Goal: Task Accomplishment & Management: Use online tool/utility

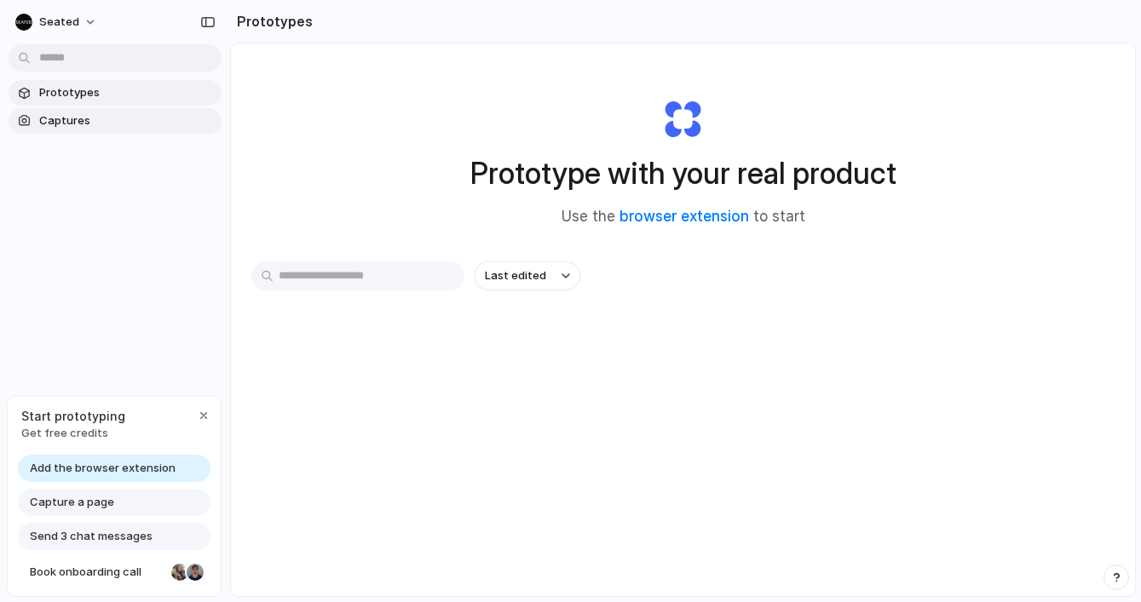
click at [84, 118] on span "Captures" at bounding box center [127, 120] width 176 height 17
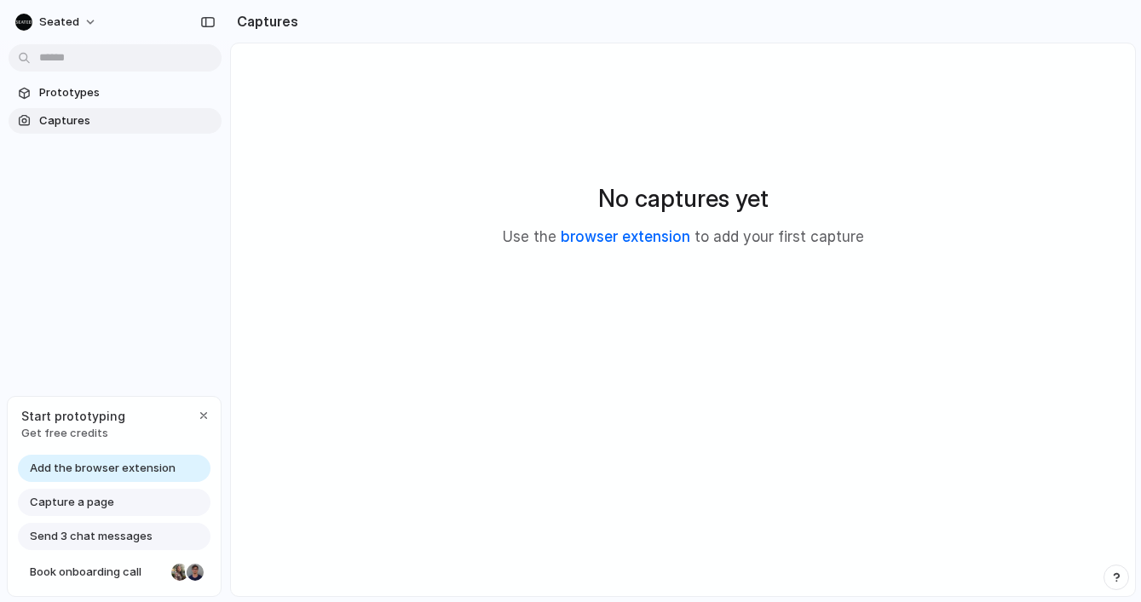
click at [647, 236] on link "browser extension" at bounding box center [626, 236] width 130 height 17
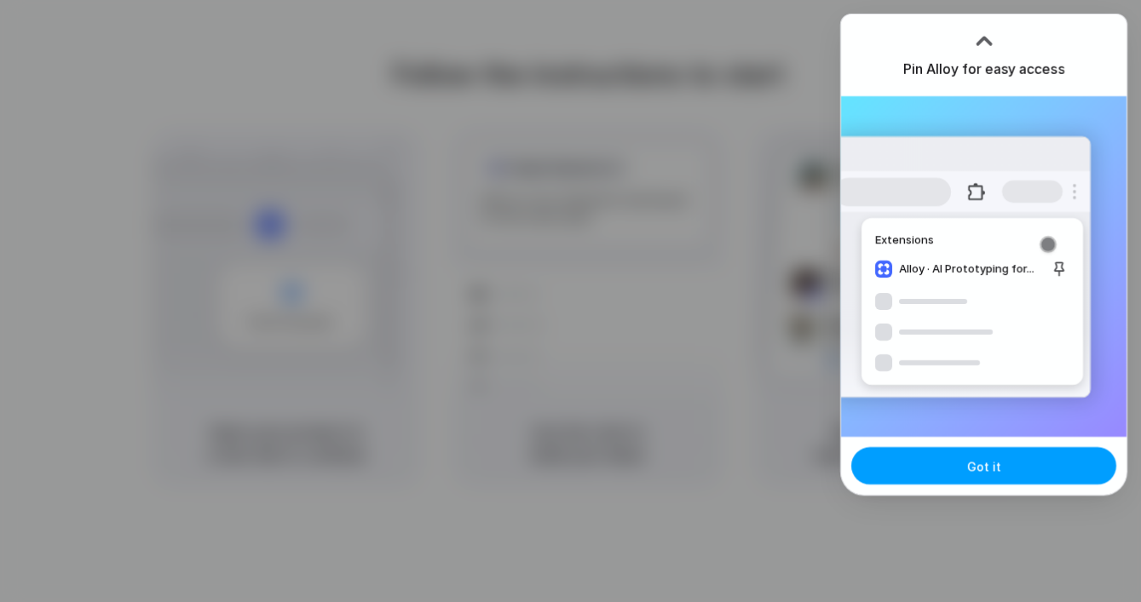
click at [1017, 468] on button "Got it" at bounding box center [983, 465] width 265 height 37
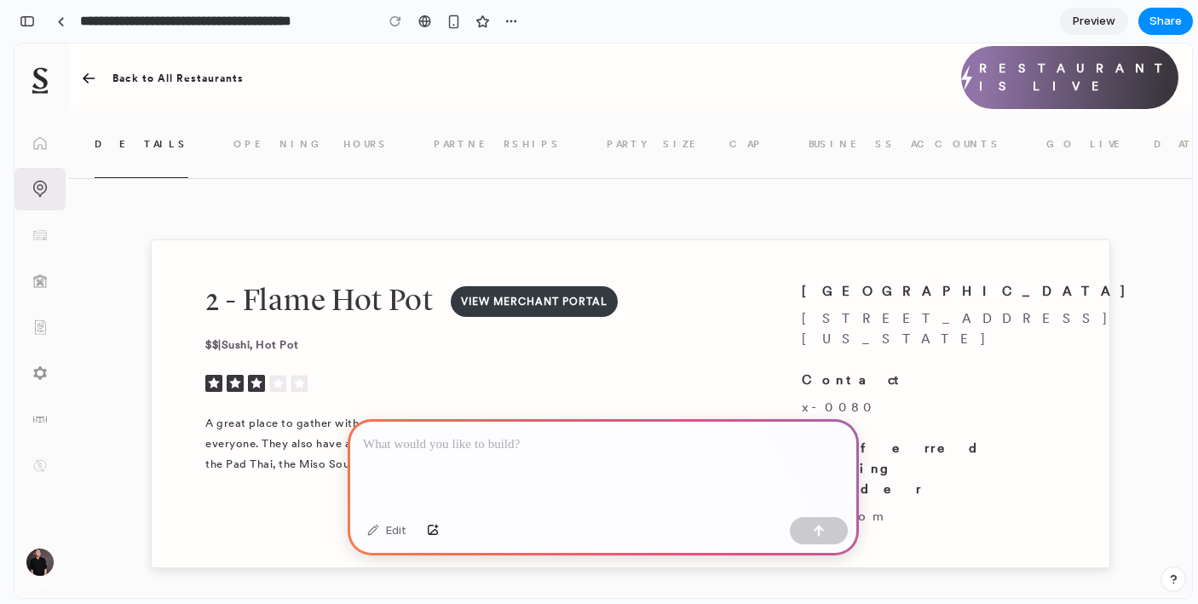
click at [809, 154] on link "BUSINESS ACCOUNTS" at bounding box center [905, 145] width 193 height 66
click at [809, 136] on link "BUSINESS ACCOUNTS" at bounding box center [905, 145] width 193 height 66
click at [1046, 140] on link "GO LIVE DATA" at bounding box center [1122, 145] width 153 height 66
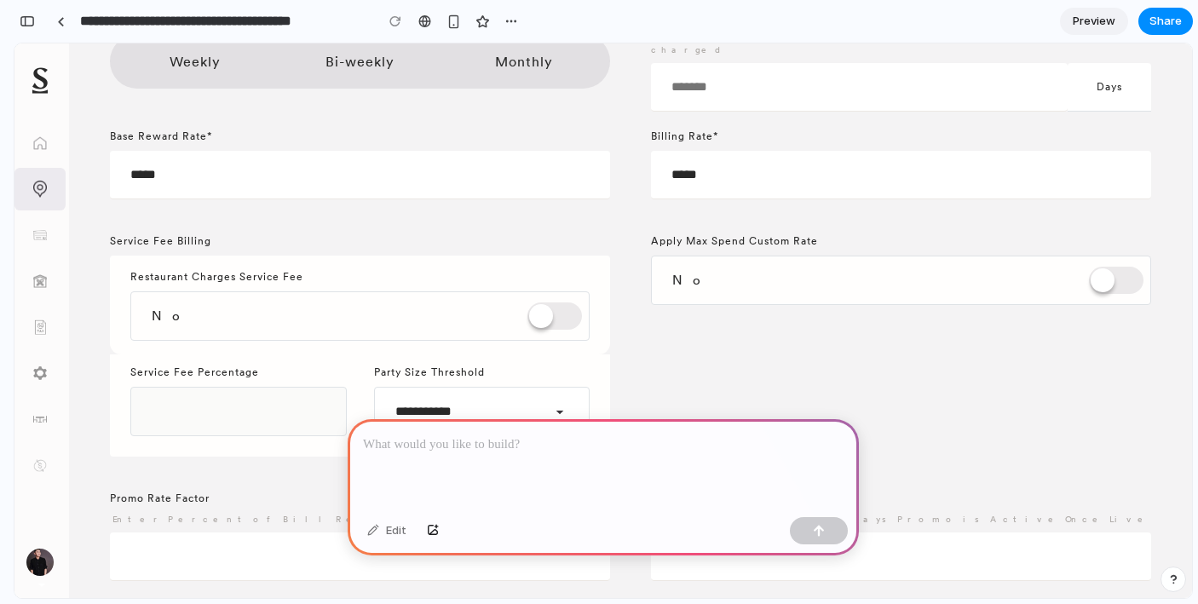
scroll to position [3715, 0]
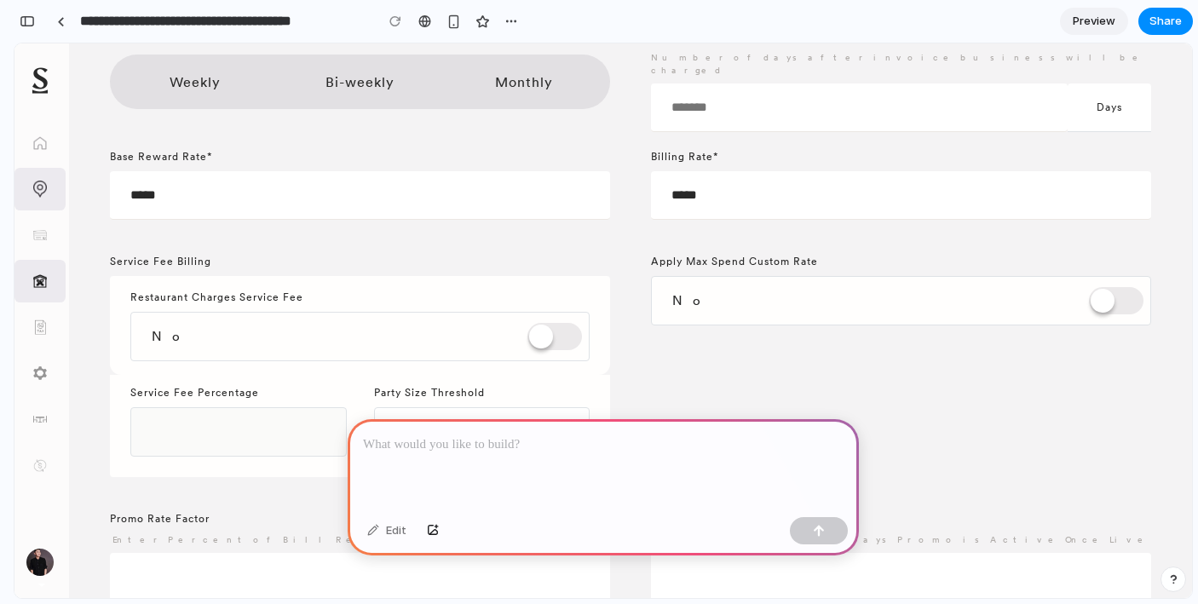
click at [43, 282] on img at bounding box center [40, 281] width 14 height 14
click at [43, 336] on div "Tax Rates" at bounding box center [39, 327] width 51 height 43
click at [43, 379] on img at bounding box center [40, 373] width 14 height 14
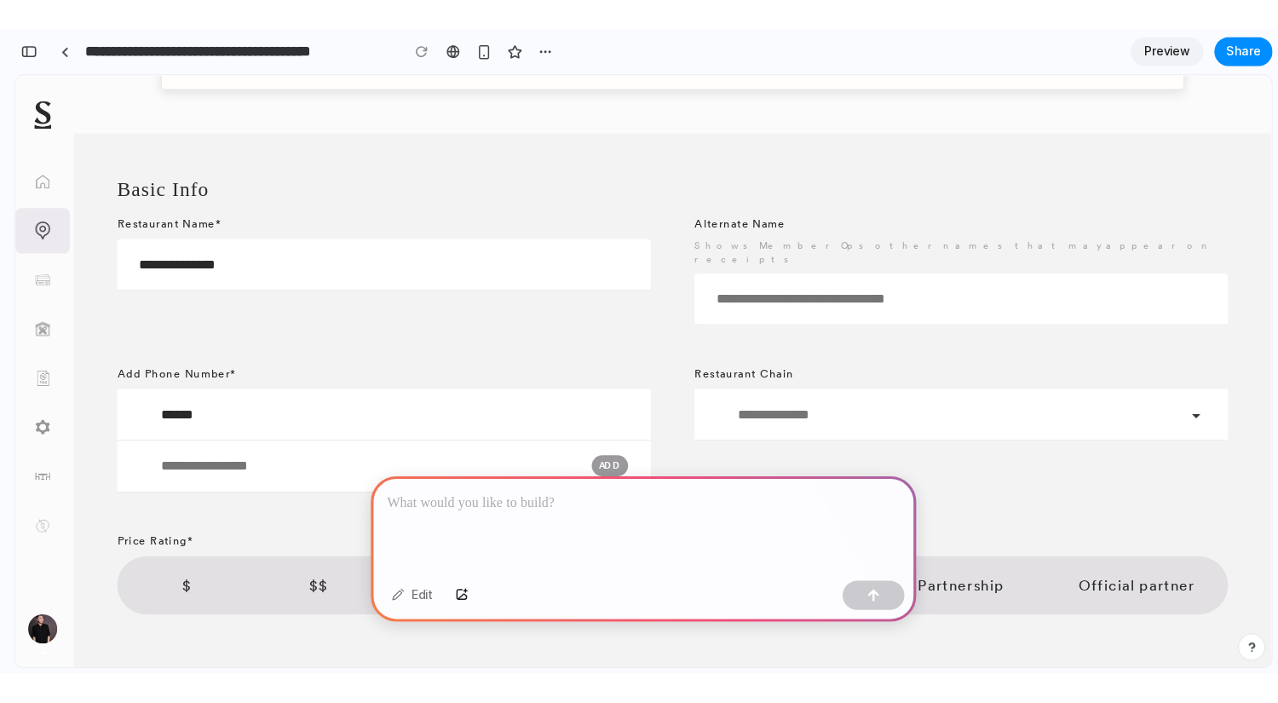
scroll to position [0, 0]
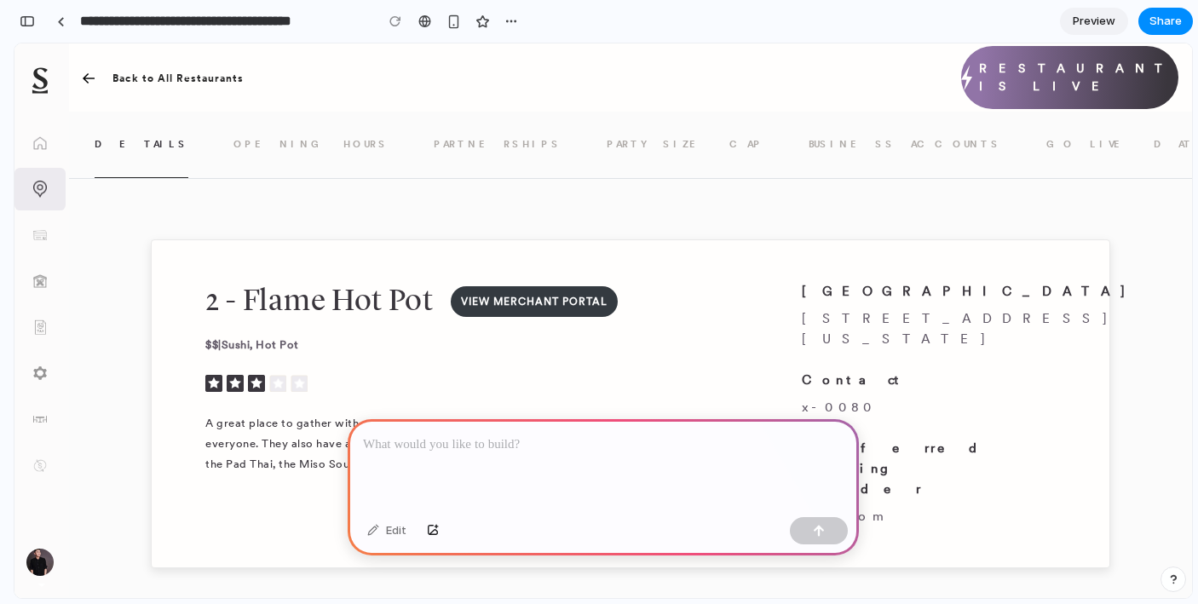
click at [434, 141] on link "PARTNERSHIPS" at bounding box center [498, 145] width 128 height 66
click at [478, 461] on div at bounding box center [603, 464] width 511 height 91
click at [452, 26] on div "button" at bounding box center [454, 21] width 14 height 14
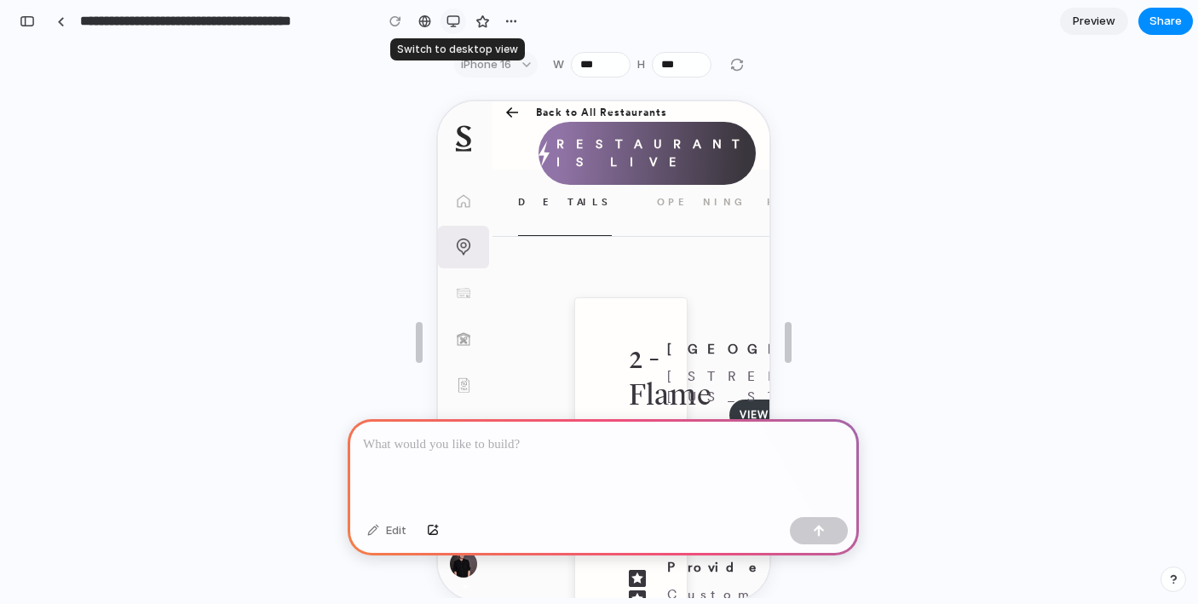
click at [452, 26] on div "button" at bounding box center [454, 21] width 14 height 14
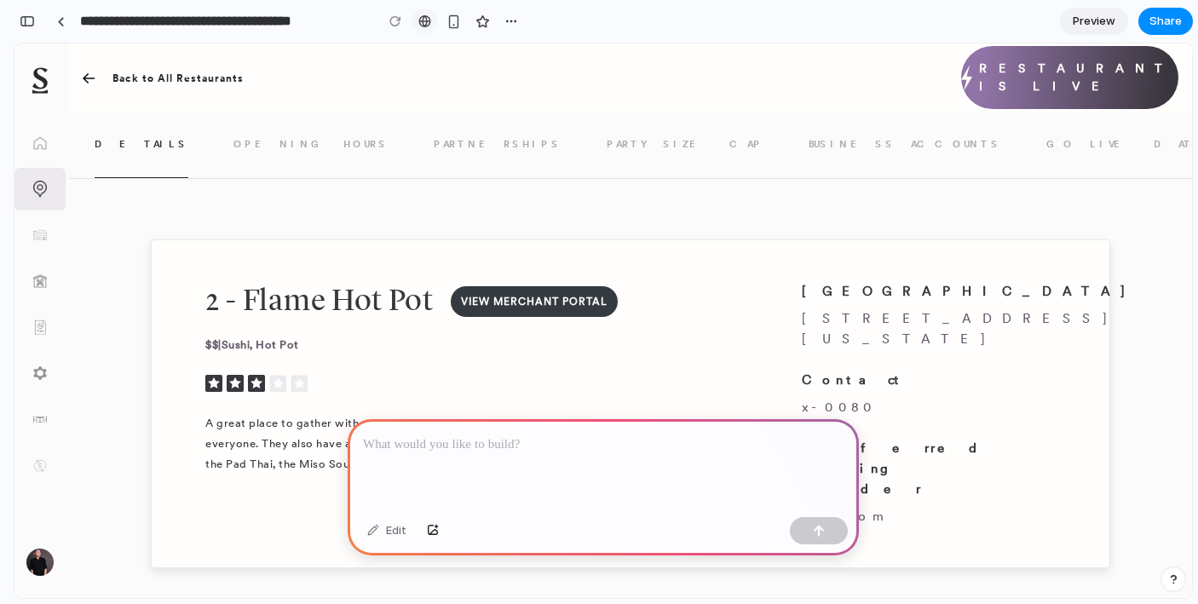
click at [430, 20] on div at bounding box center [424, 21] width 13 height 14
click at [520, 465] on div at bounding box center [603, 464] width 511 height 91
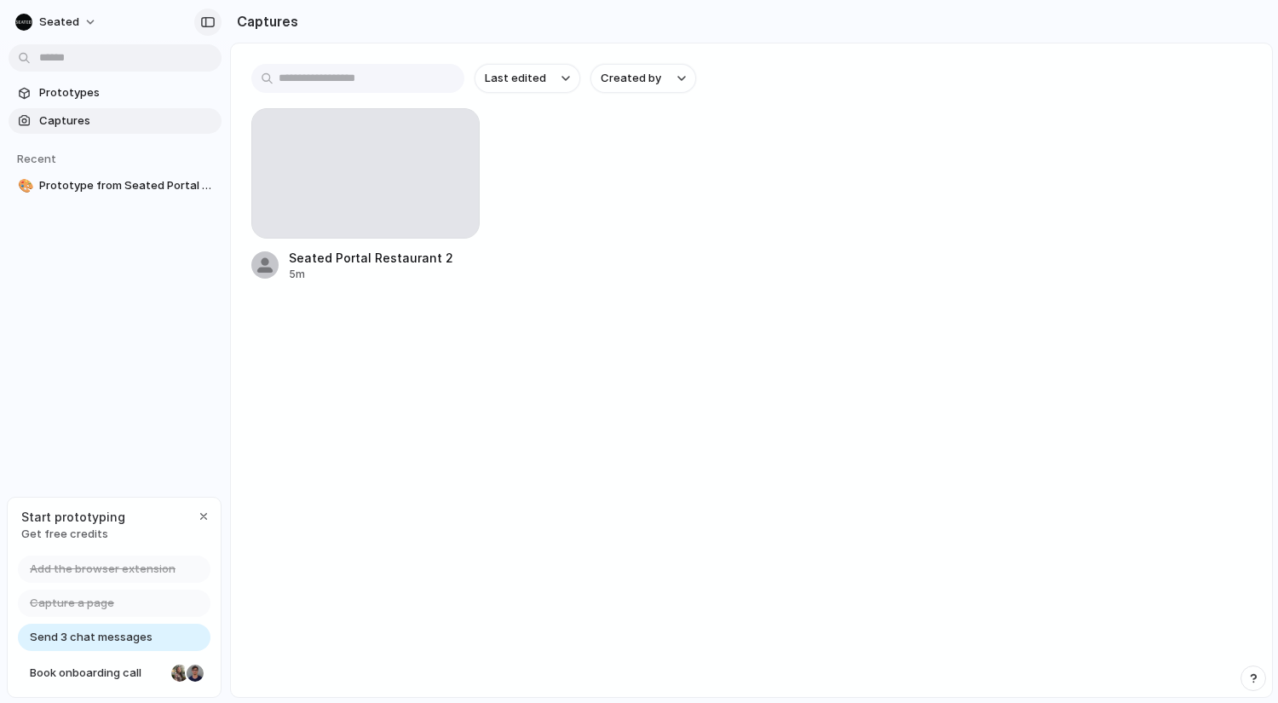
click at [204, 20] on div "button" at bounding box center [207, 22] width 15 height 12
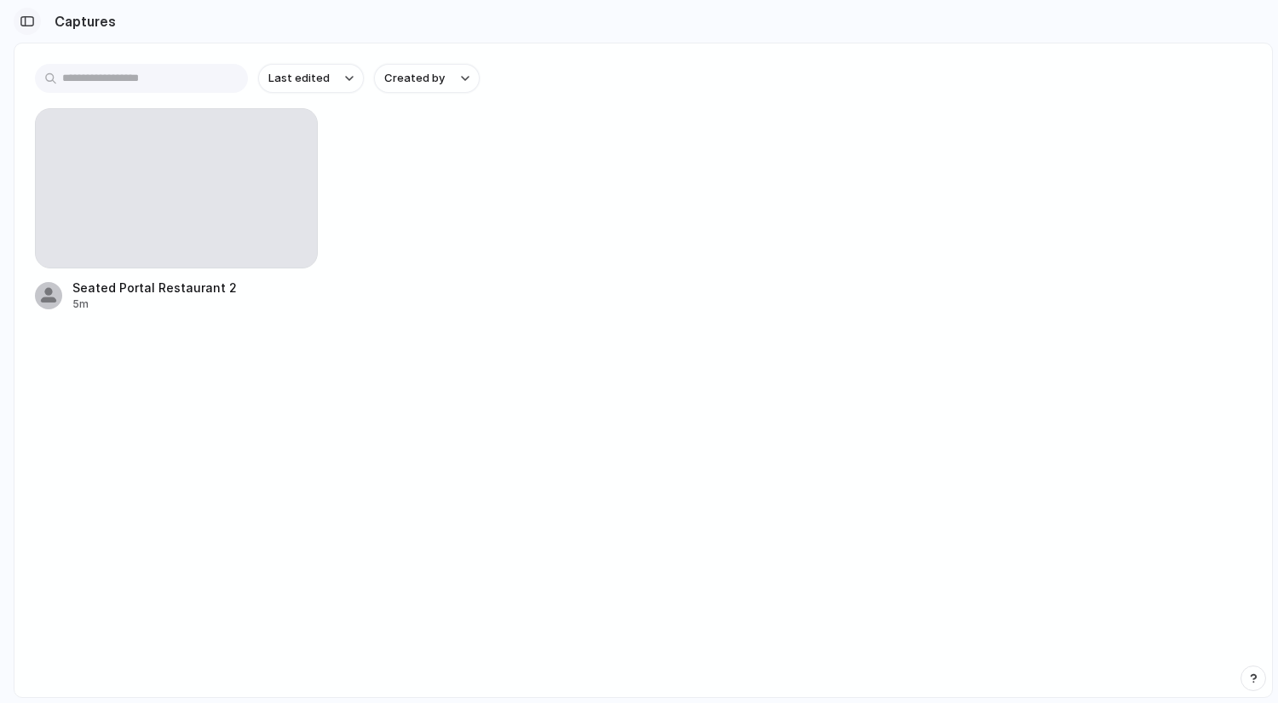
click at [28, 18] on div "button" at bounding box center [27, 21] width 15 height 12
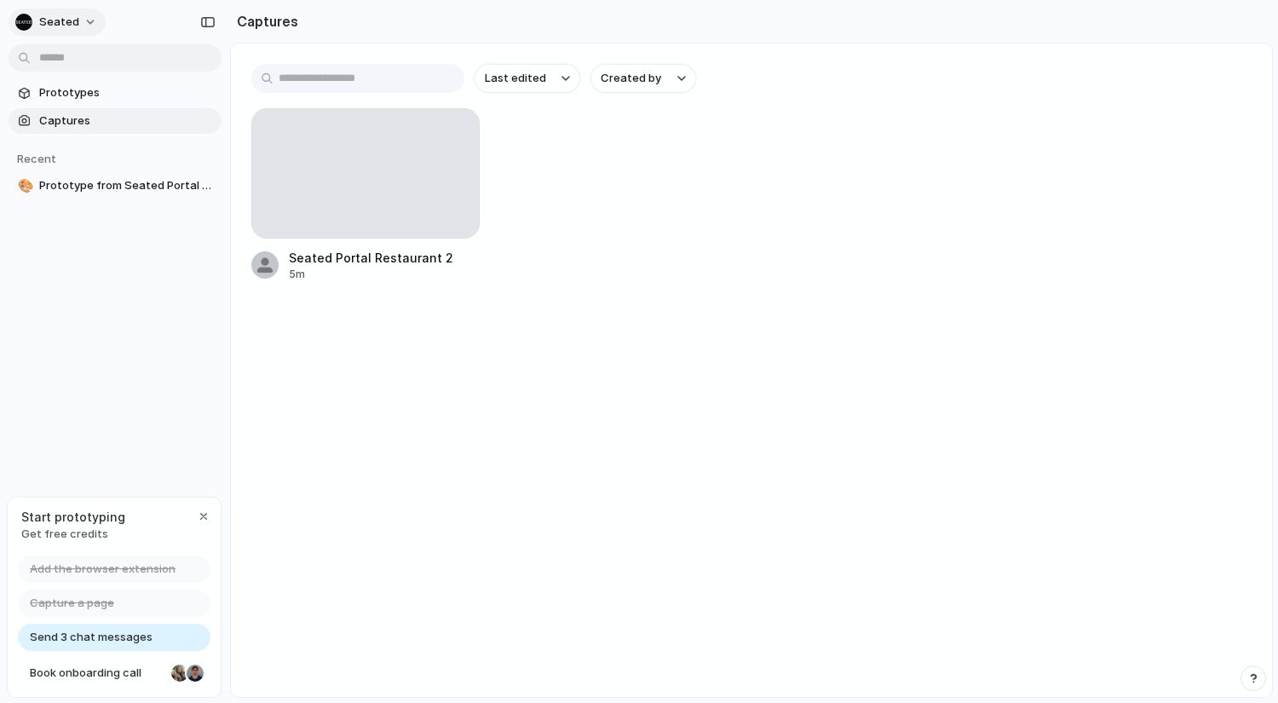
click at [42, 23] on span "Seated" at bounding box center [59, 22] width 40 height 17
click at [95, 57] on li "Settings" at bounding box center [82, 60] width 141 height 27
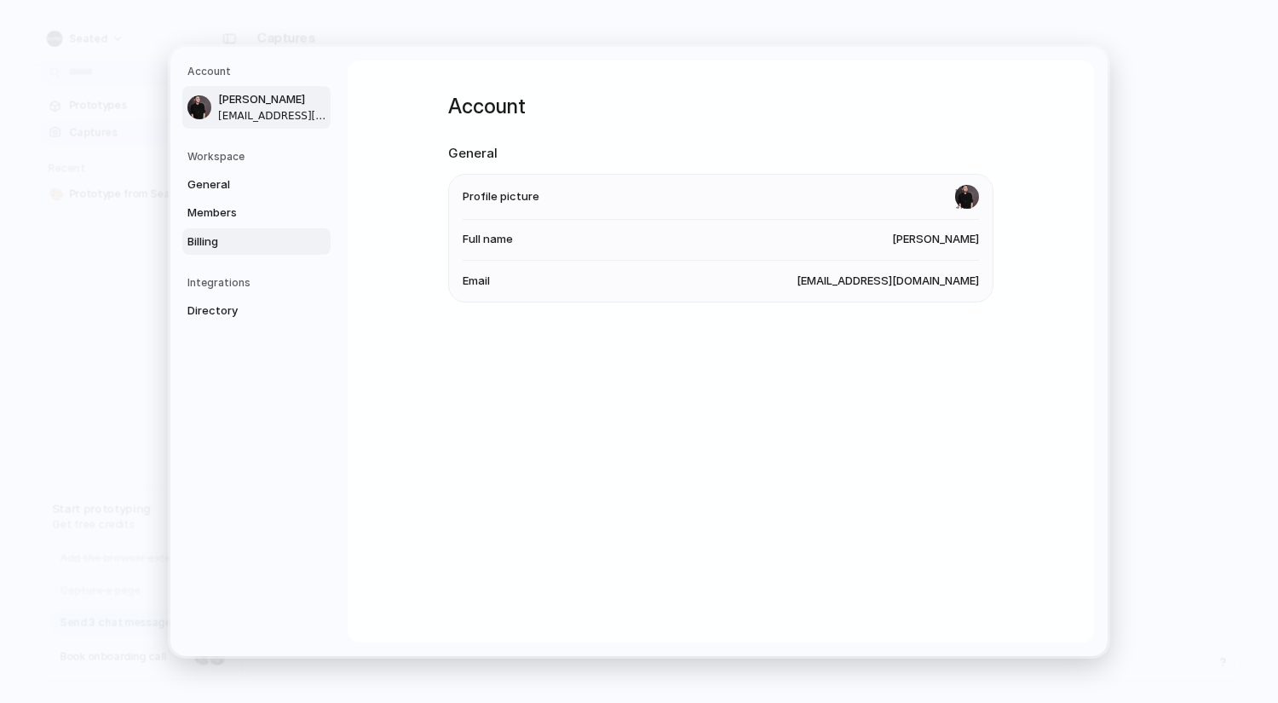
click at [244, 236] on span "Billing" at bounding box center [241, 241] width 109 height 17
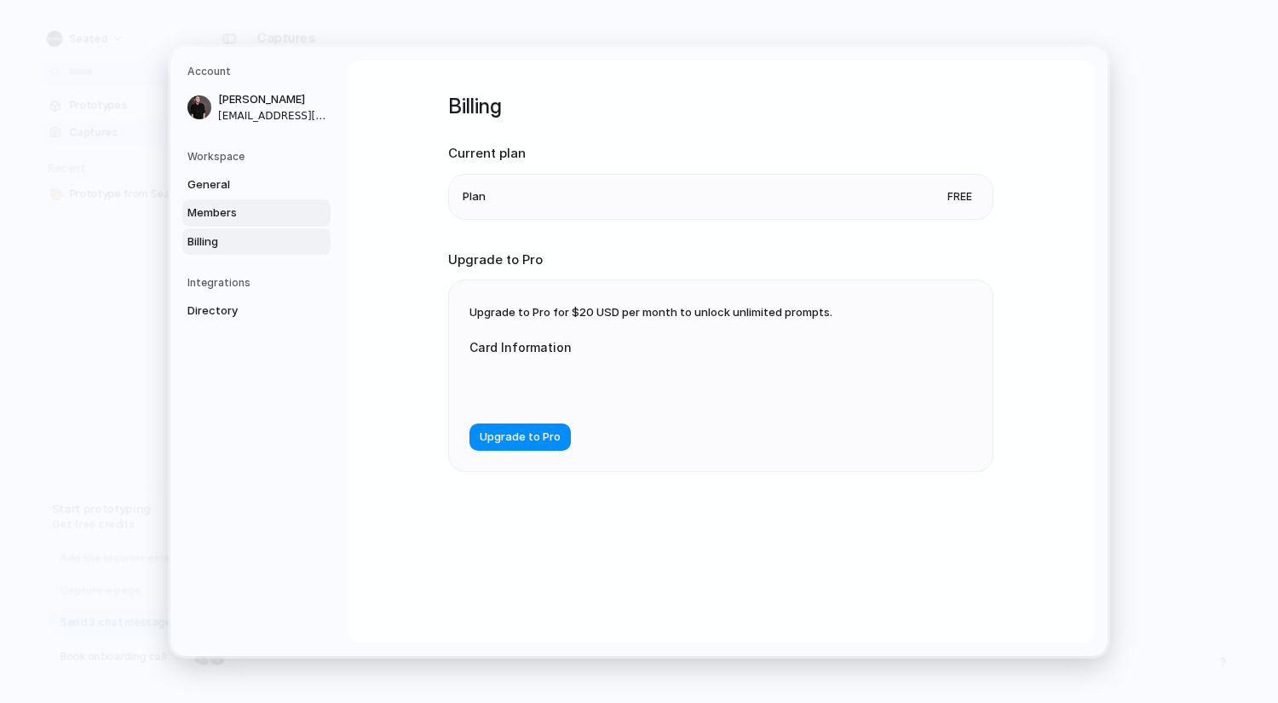
click at [250, 213] on span "Members" at bounding box center [241, 213] width 109 height 17
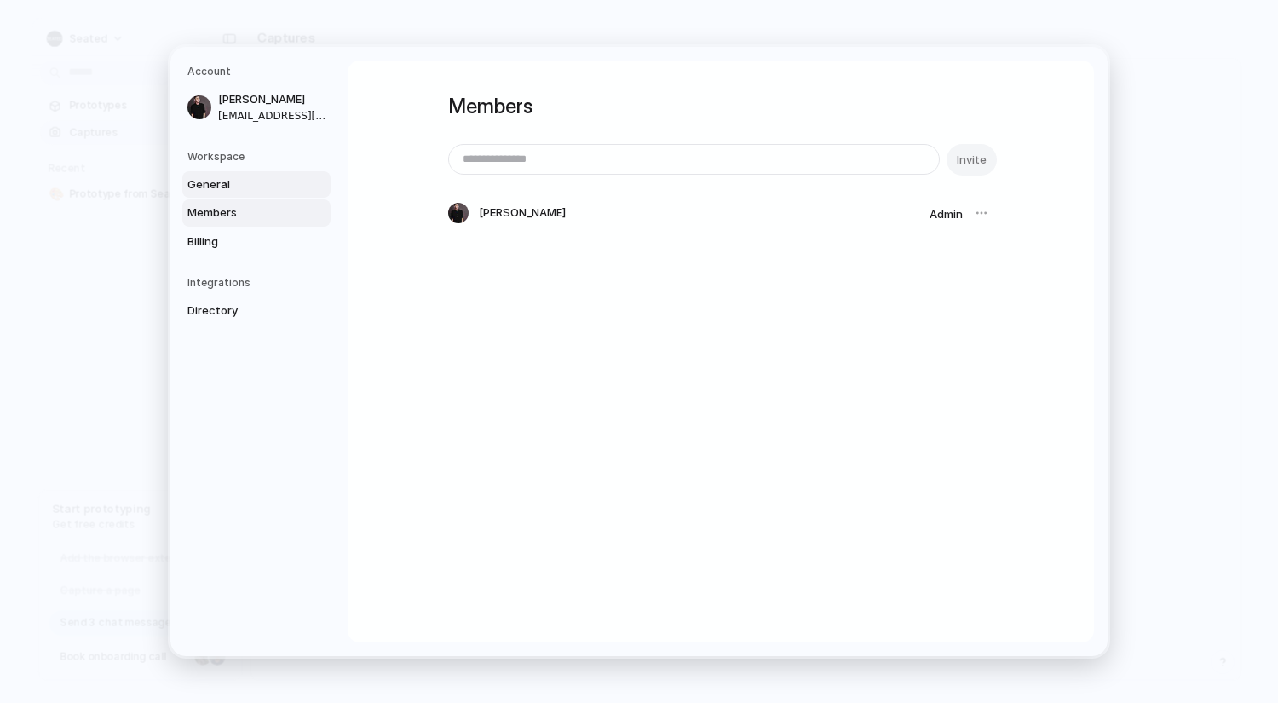
click at [254, 192] on span "General" at bounding box center [241, 184] width 109 height 17
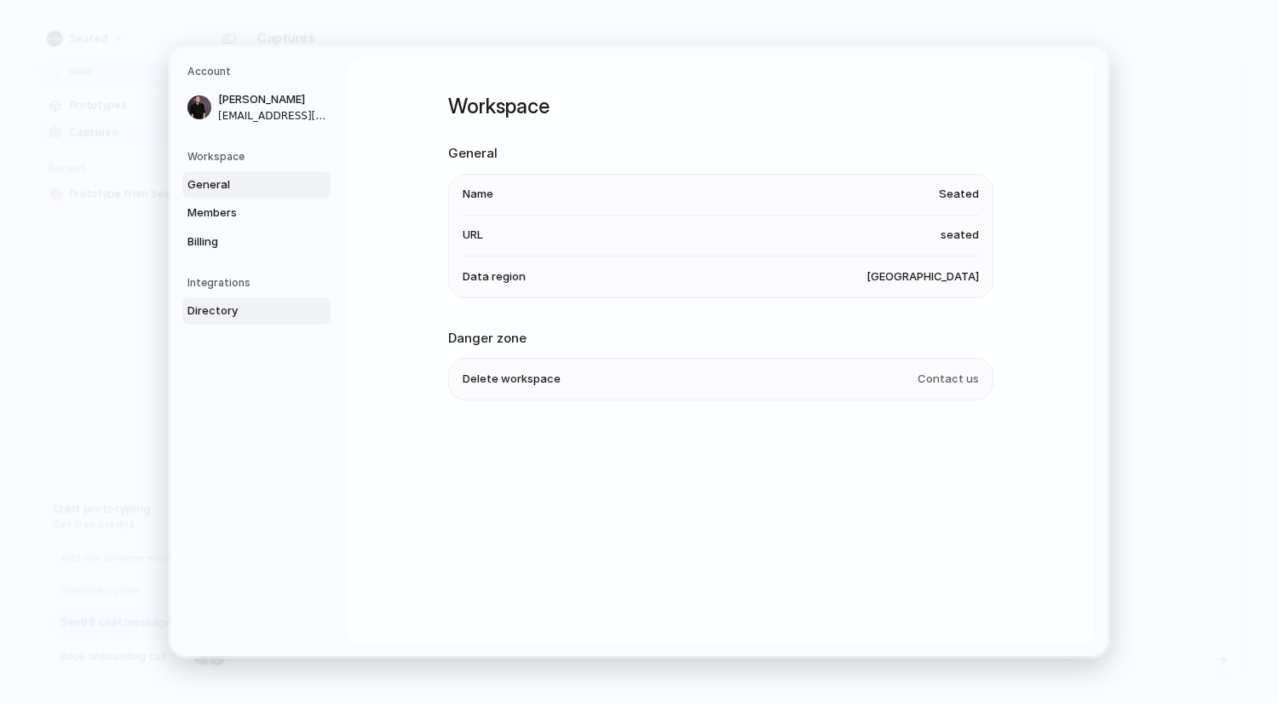
click at [231, 303] on span "Directory" at bounding box center [241, 311] width 109 height 17
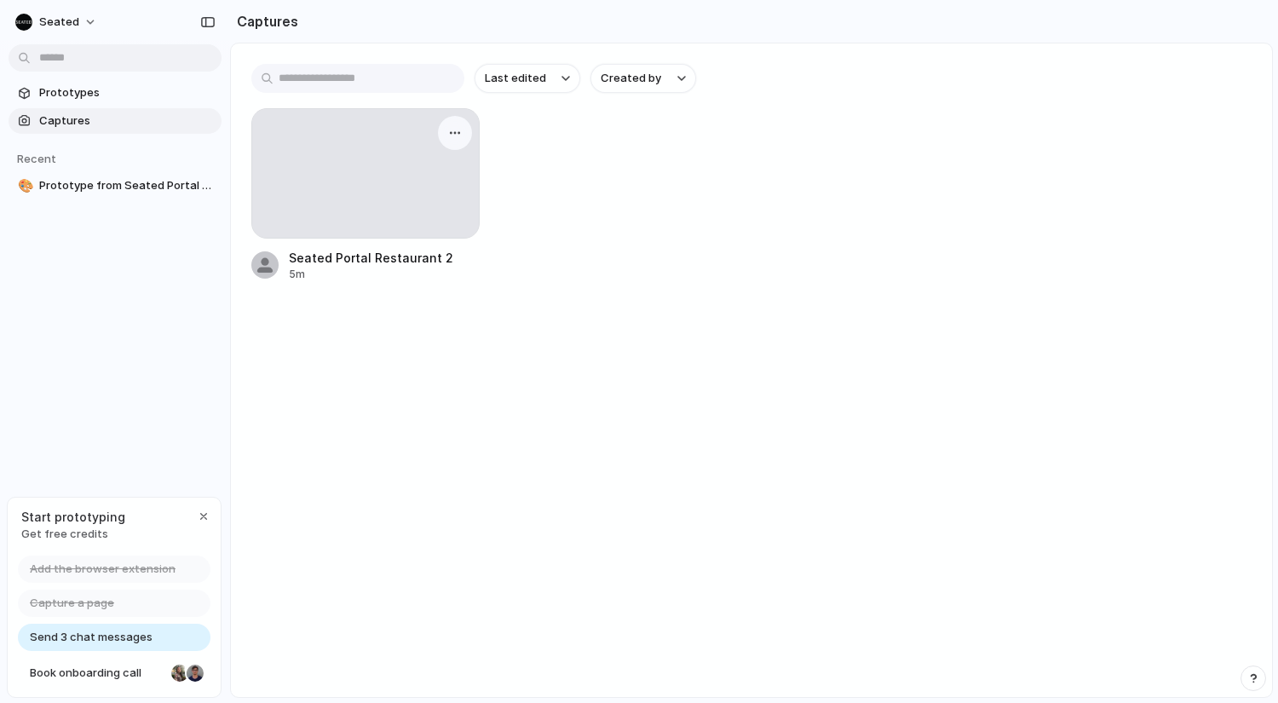
click at [366, 225] on div at bounding box center [365, 173] width 227 height 129
click at [466, 129] on button "button" at bounding box center [454, 132] width 27 height 27
click at [798, 176] on div "Create prototype Rename Copy link Open original page Delete" at bounding box center [639, 351] width 1278 height 703
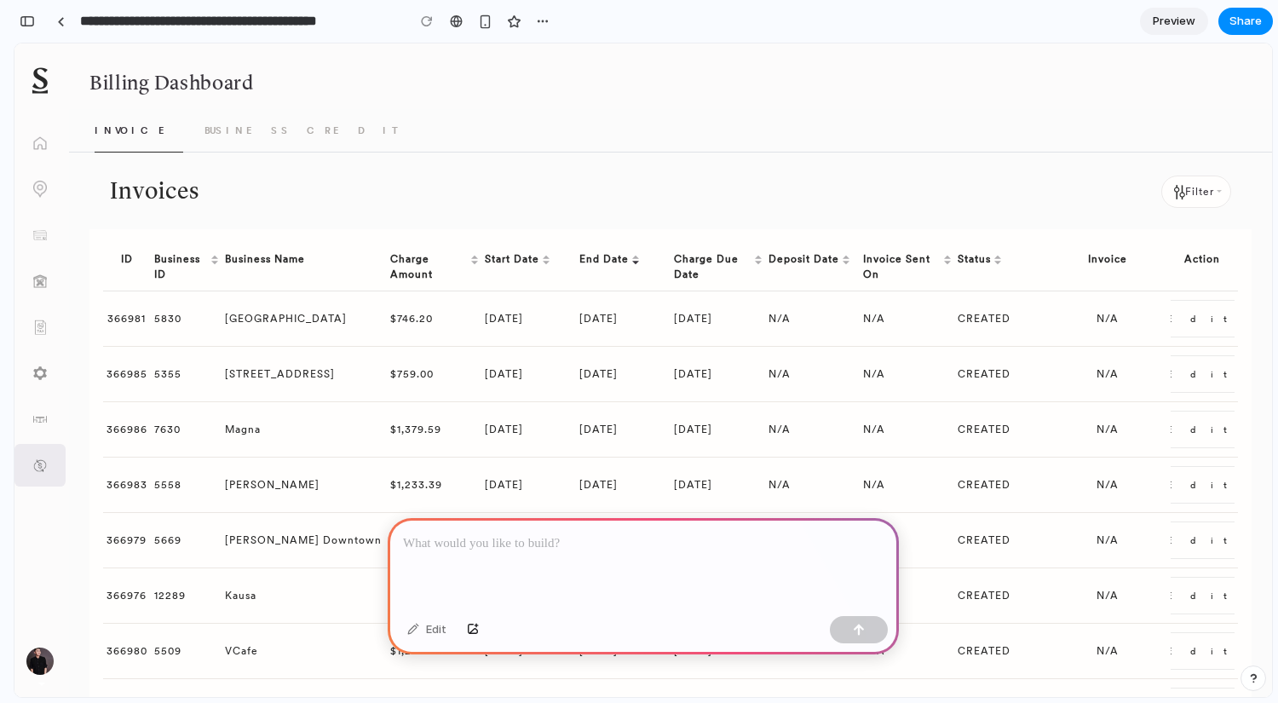
click at [429, 653] on div "Edit" at bounding box center [643, 631] width 511 height 45
click at [432, 632] on div "Edit" at bounding box center [427, 629] width 56 height 27
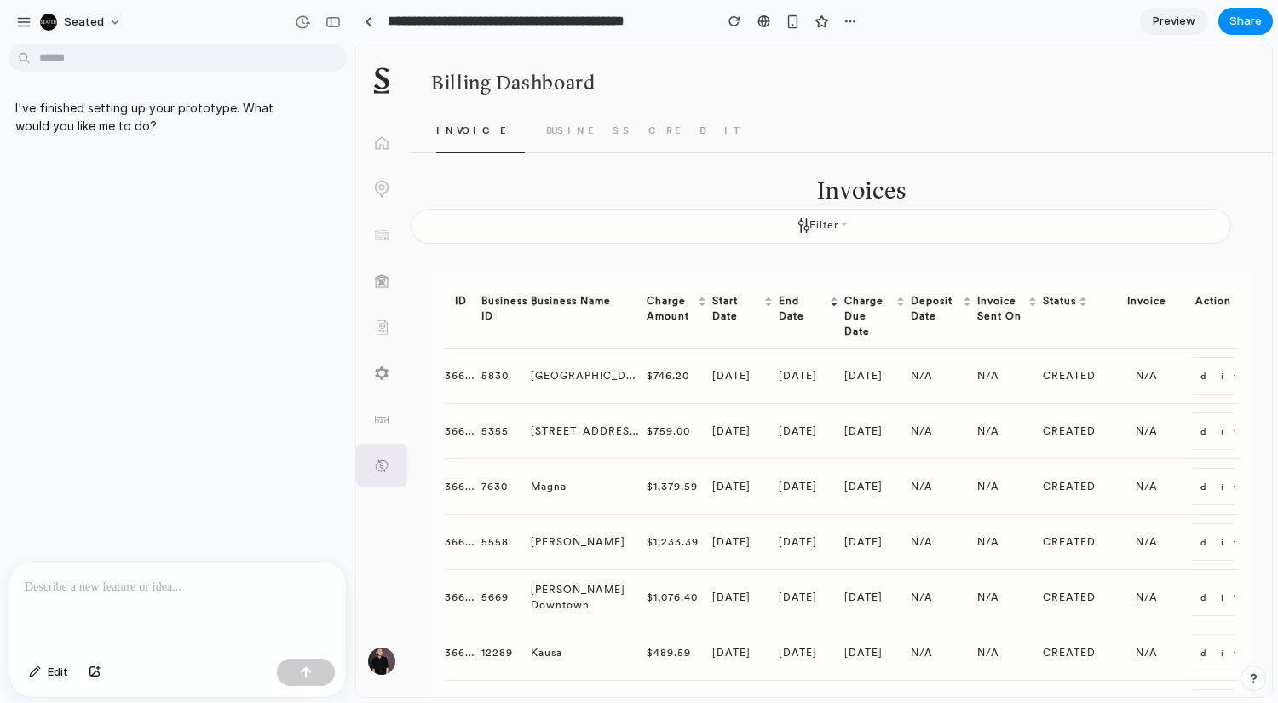
drag, startPoint x: 381, startPoint y: 312, endPoint x: 355, endPoint y: 314, distance: 25.6
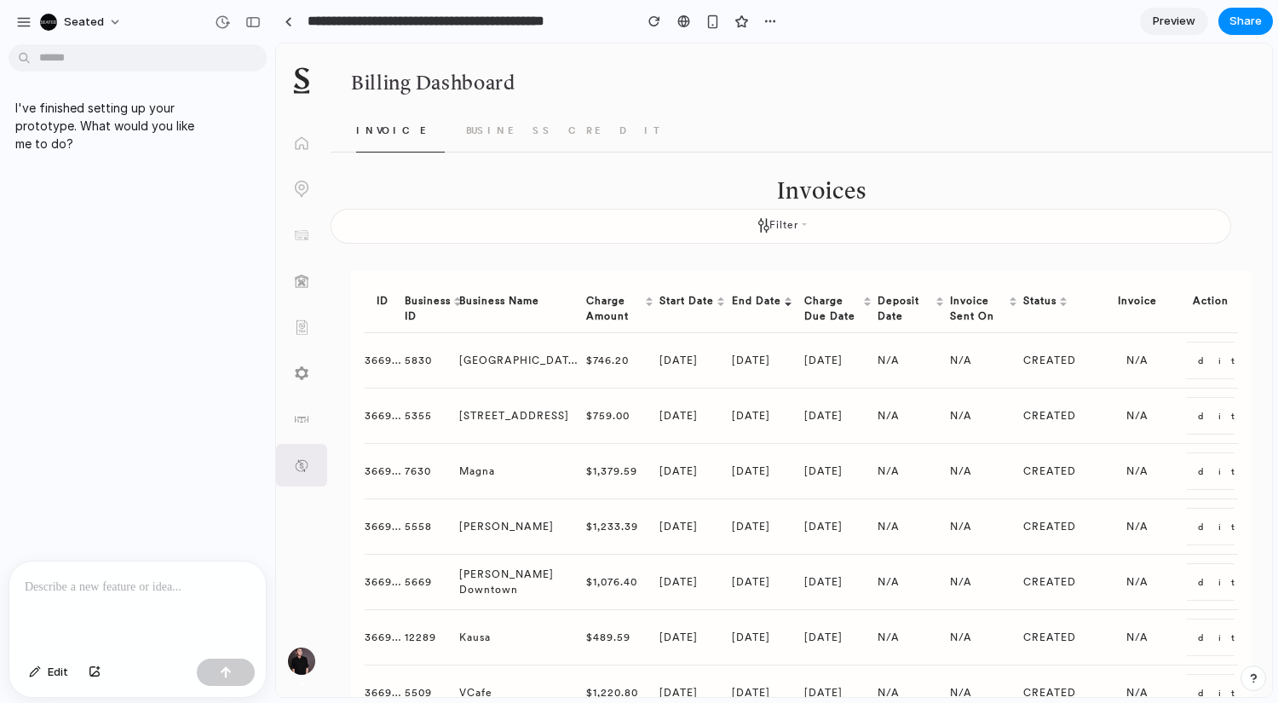
drag, startPoint x: 351, startPoint y: 314, endPoint x: 275, endPoint y: 314, distance: 75.8
click at [285, 25] on div at bounding box center [289, 21] width 8 height 9
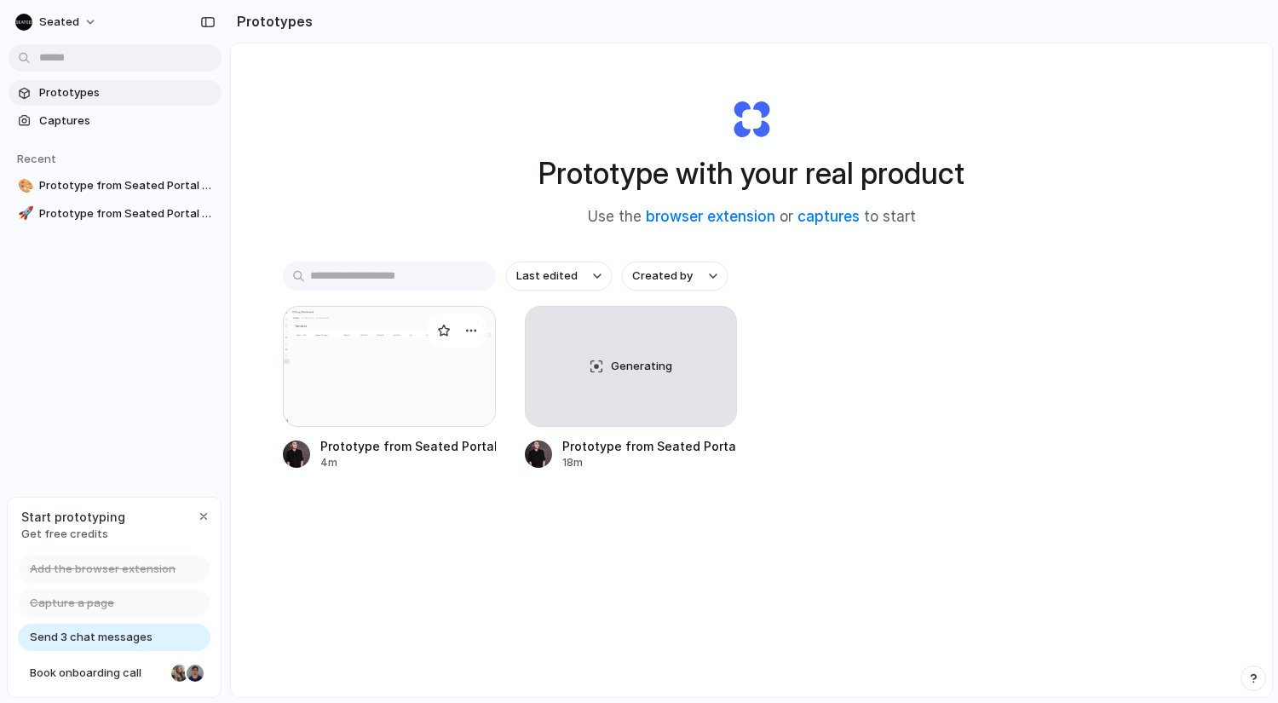
click at [363, 399] on div at bounding box center [389, 366] width 213 height 121
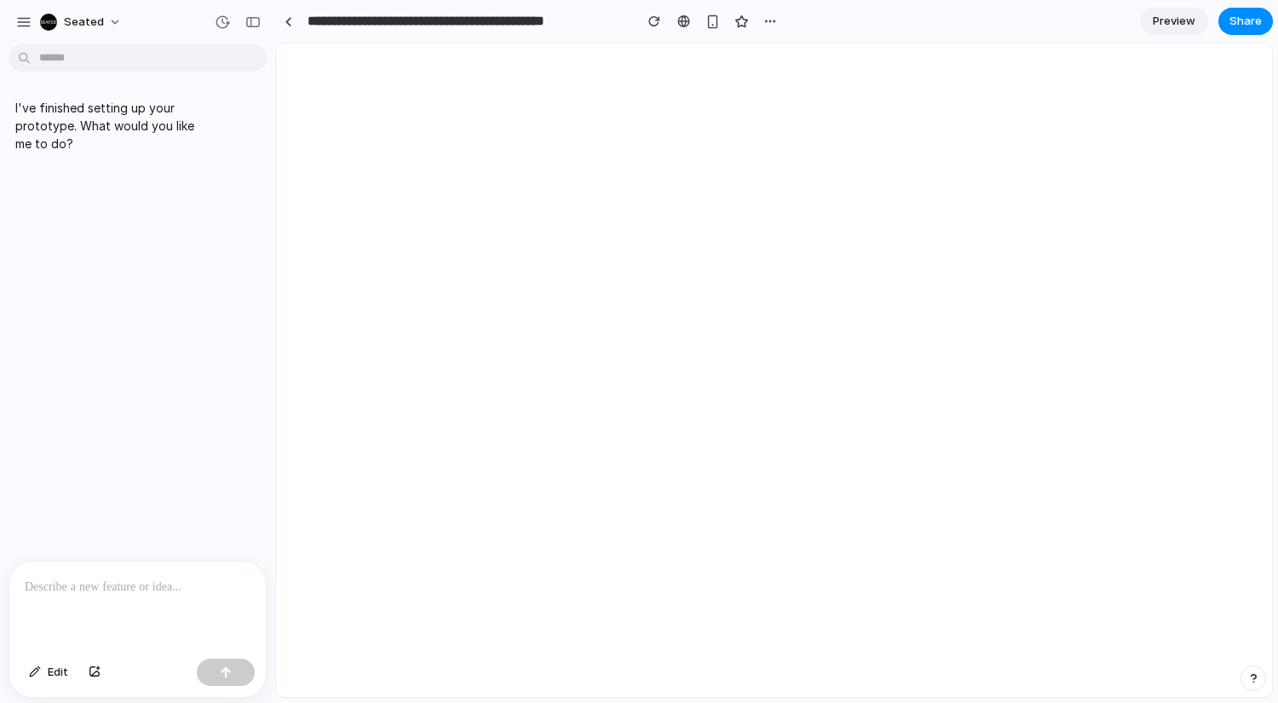
click at [124, 618] on div at bounding box center [137, 607] width 256 height 90
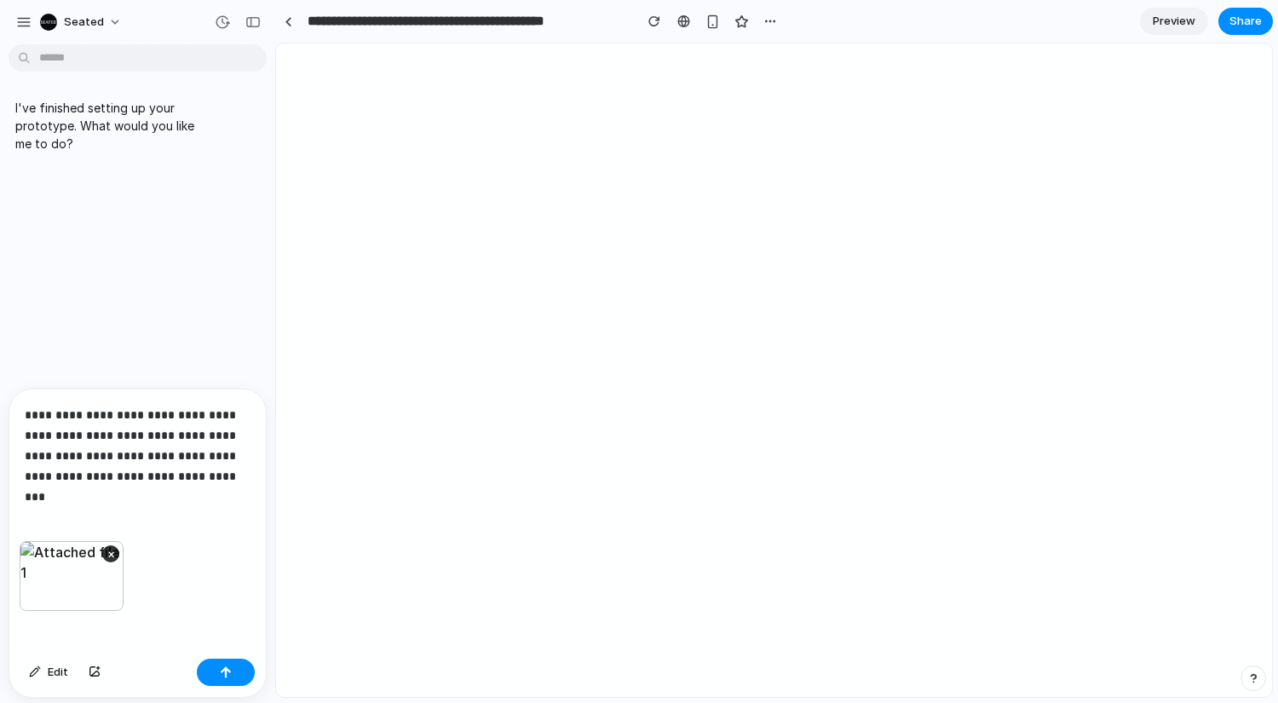
click at [214, 473] on p "**********" at bounding box center [138, 446] width 226 height 82
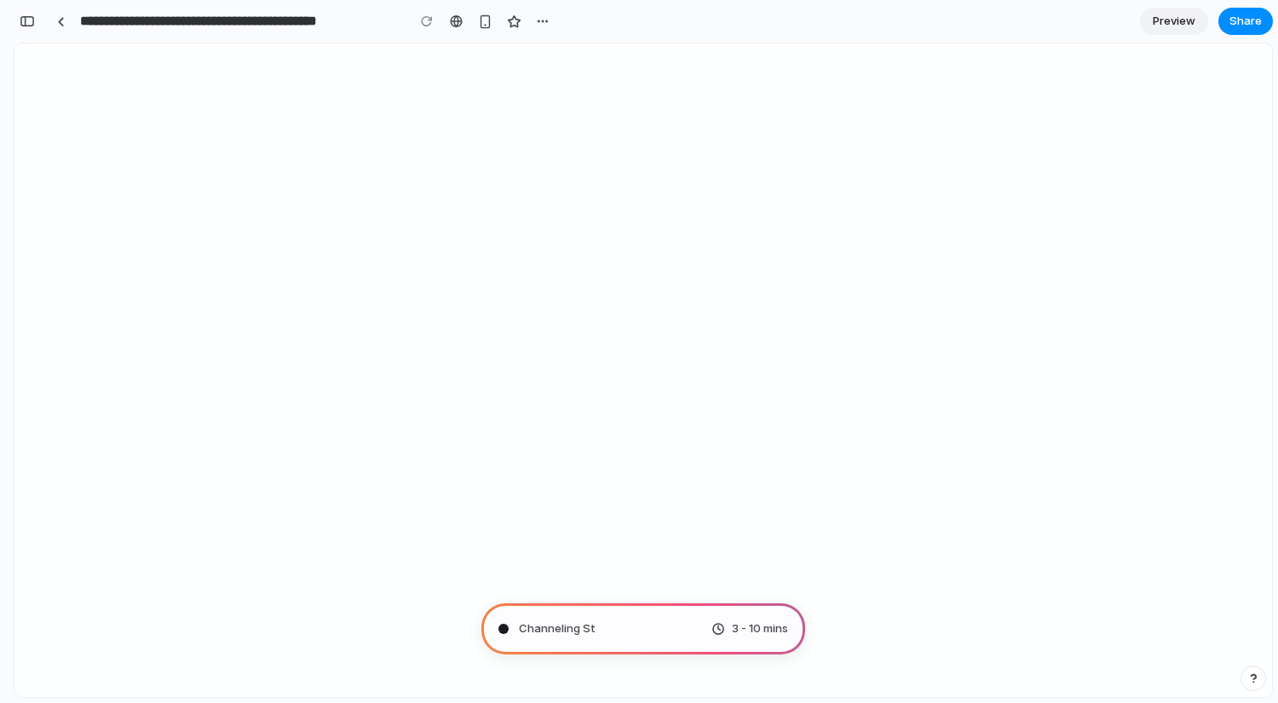
scroll to position [99, 0]
type input "**********"
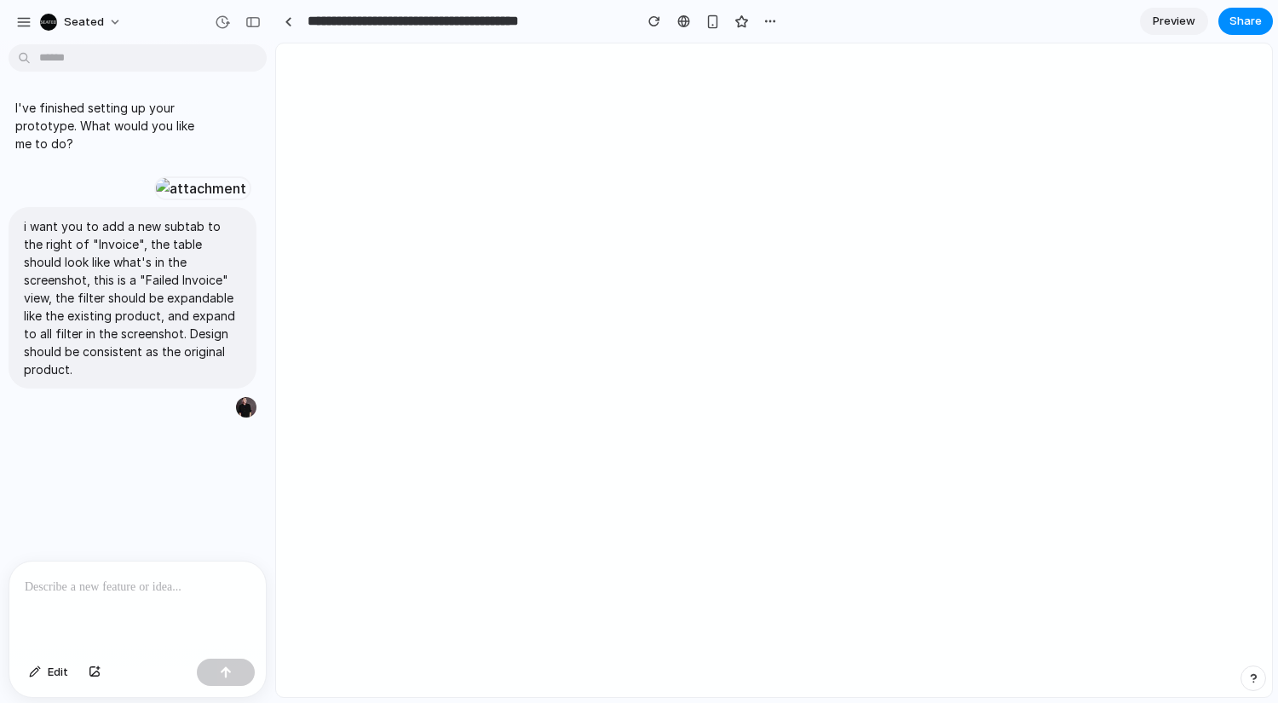
scroll to position [0, 0]
click at [23, 24] on div "button" at bounding box center [23, 21] width 15 height 15
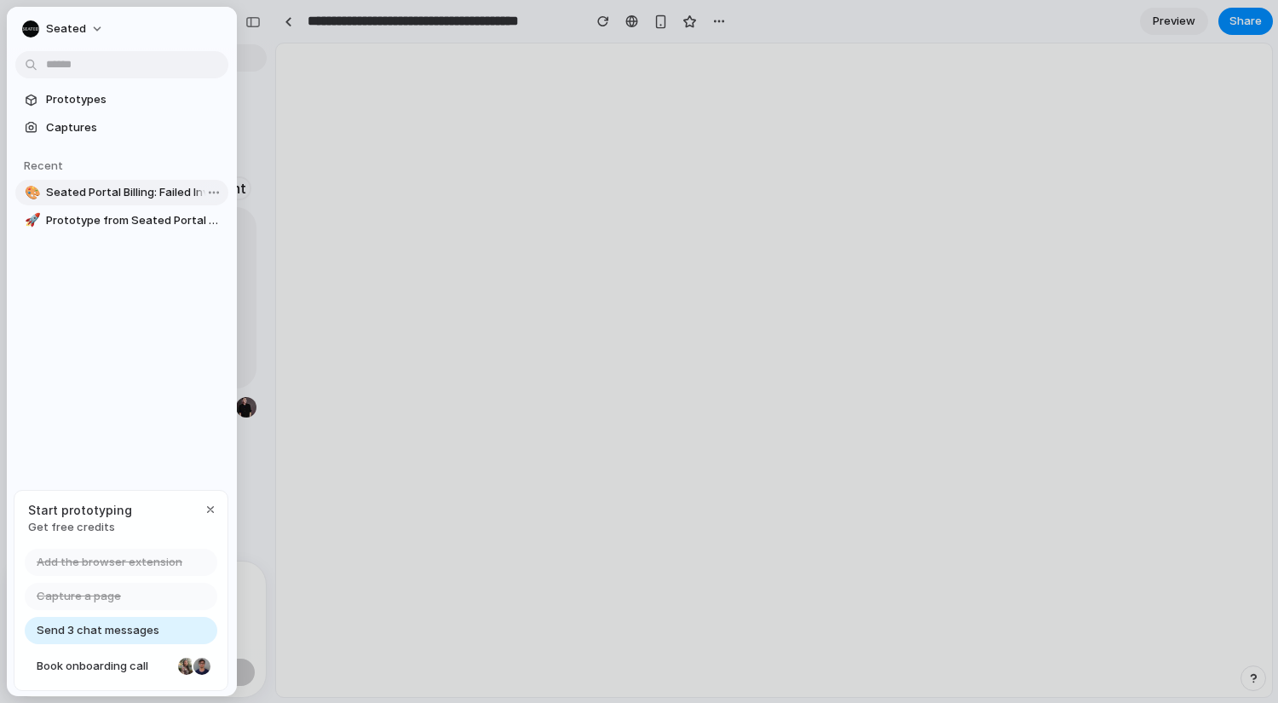
click at [124, 193] on span "Seated Portal Billing: Failed Invoice Tab" at bounding box center [134, 192] width 176 height 17
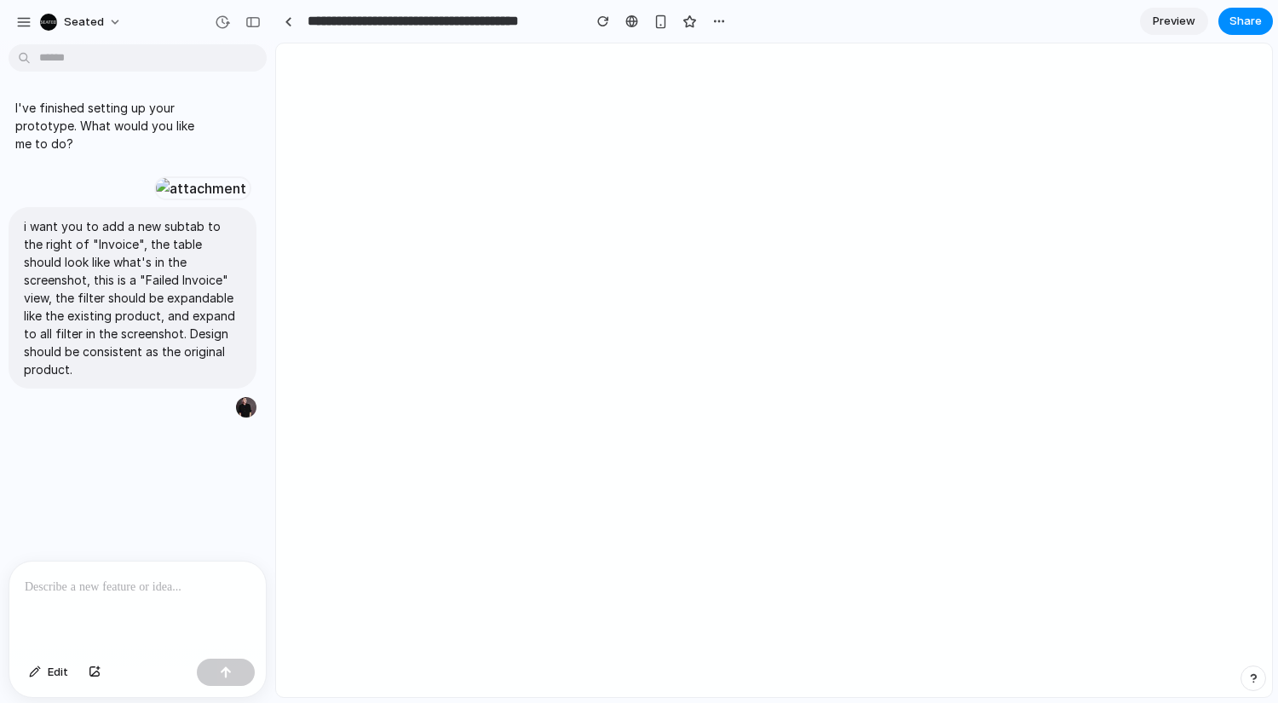
click at [84, 699] on div "I've finished setting up your prototype. What would you like me to do? i want y…" at bounding box center [137, 377] width 275 height 652
click at [110, 602] on div at bounding box center [137, 607] width 256 height 90
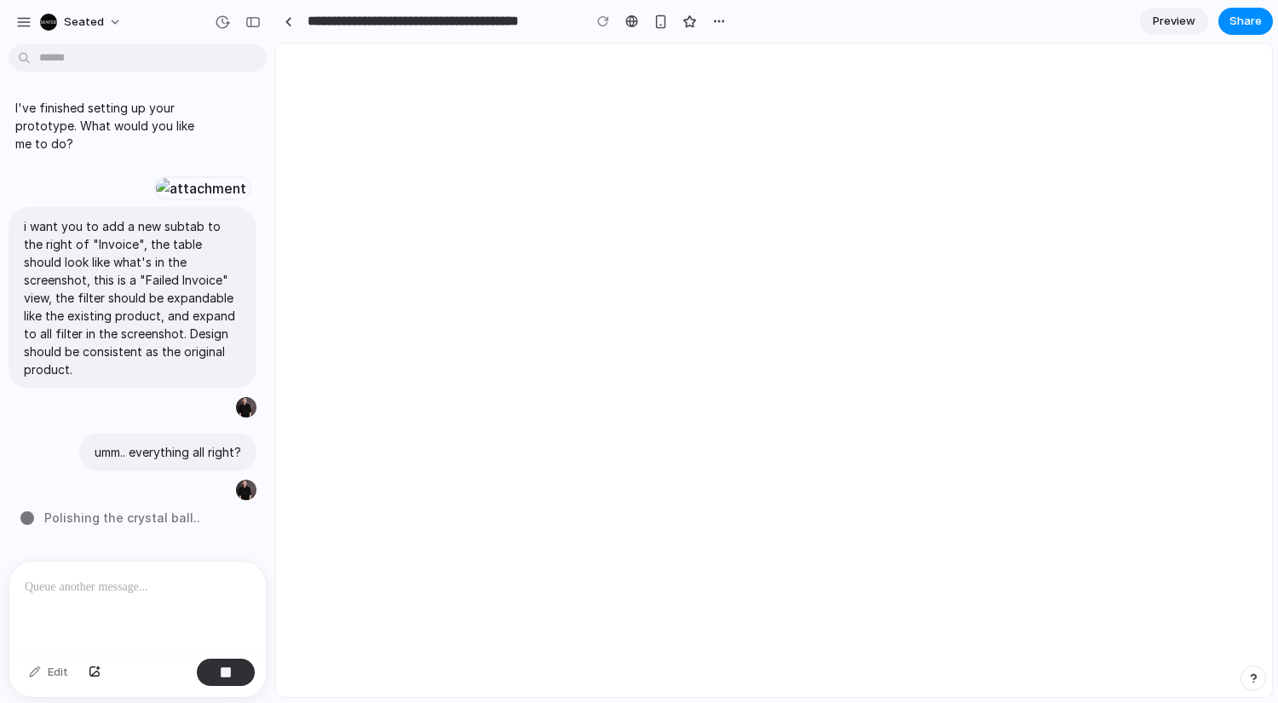
click at [1176, 20] on span "Preview" at bounding box center [1174, 21] width 43 height 17
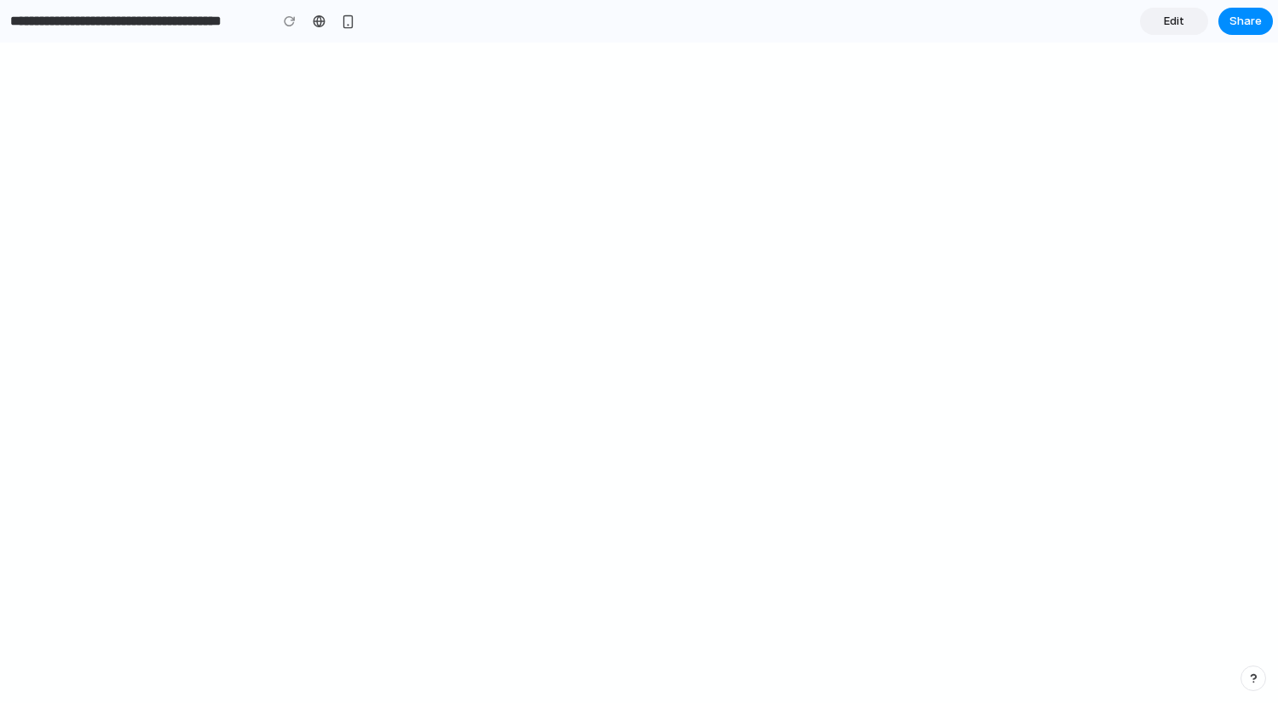
click at [1166, 32] on link "Edit" at bounding box center [1174, 21] width 68 height 27
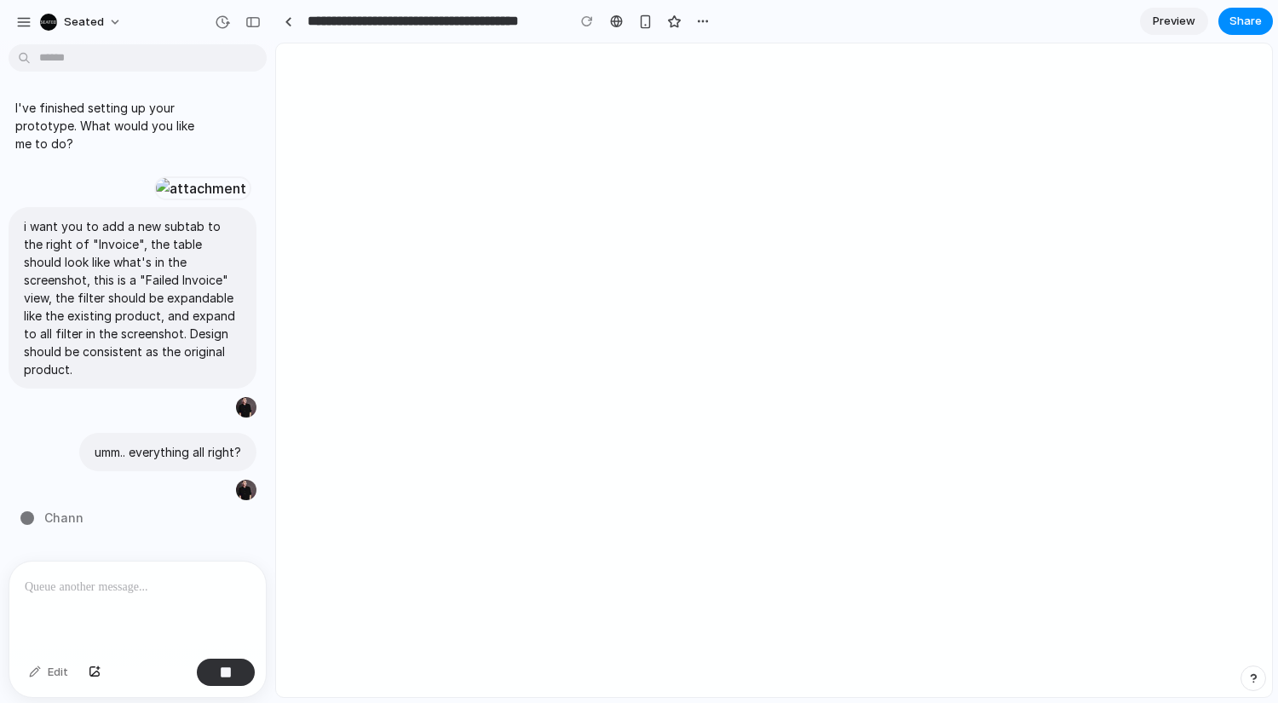
click at [1166, 32] on link "Preview" at bounding box center [1174, 21] width 68 height 27
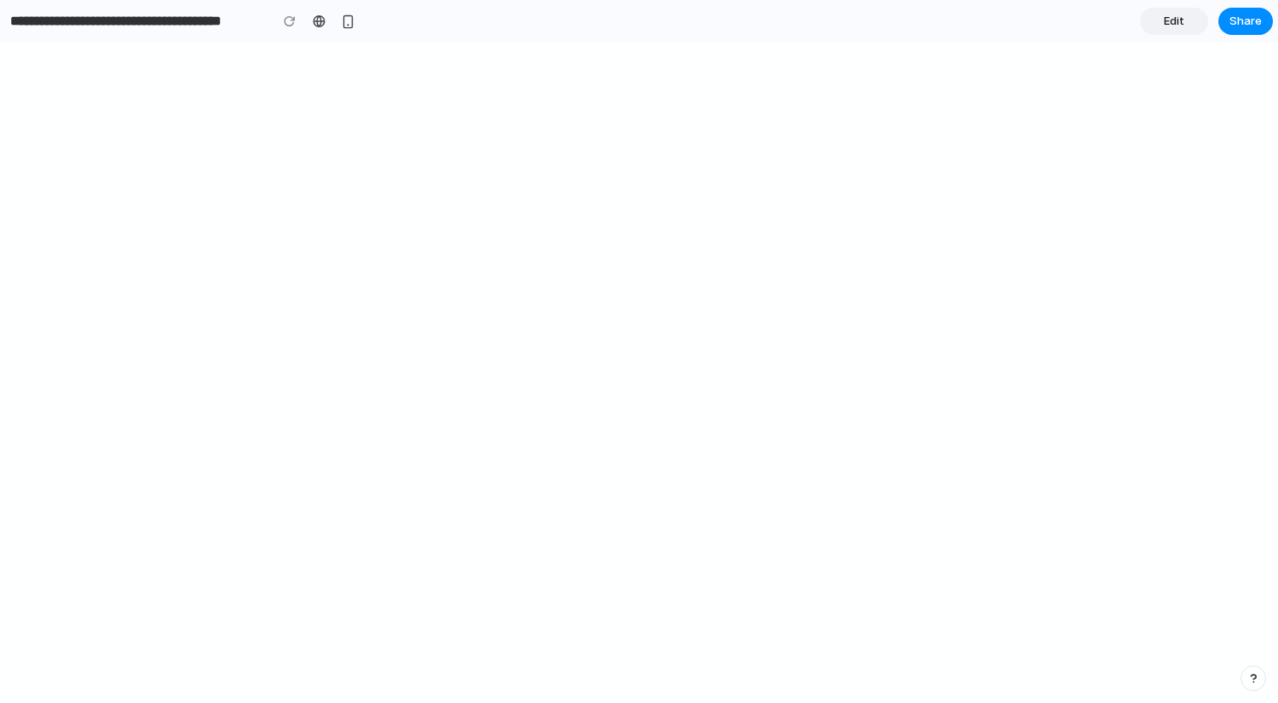
click at [1182, 31] on link "Edit" at bounding box center [1174, 21] width 68 height 27
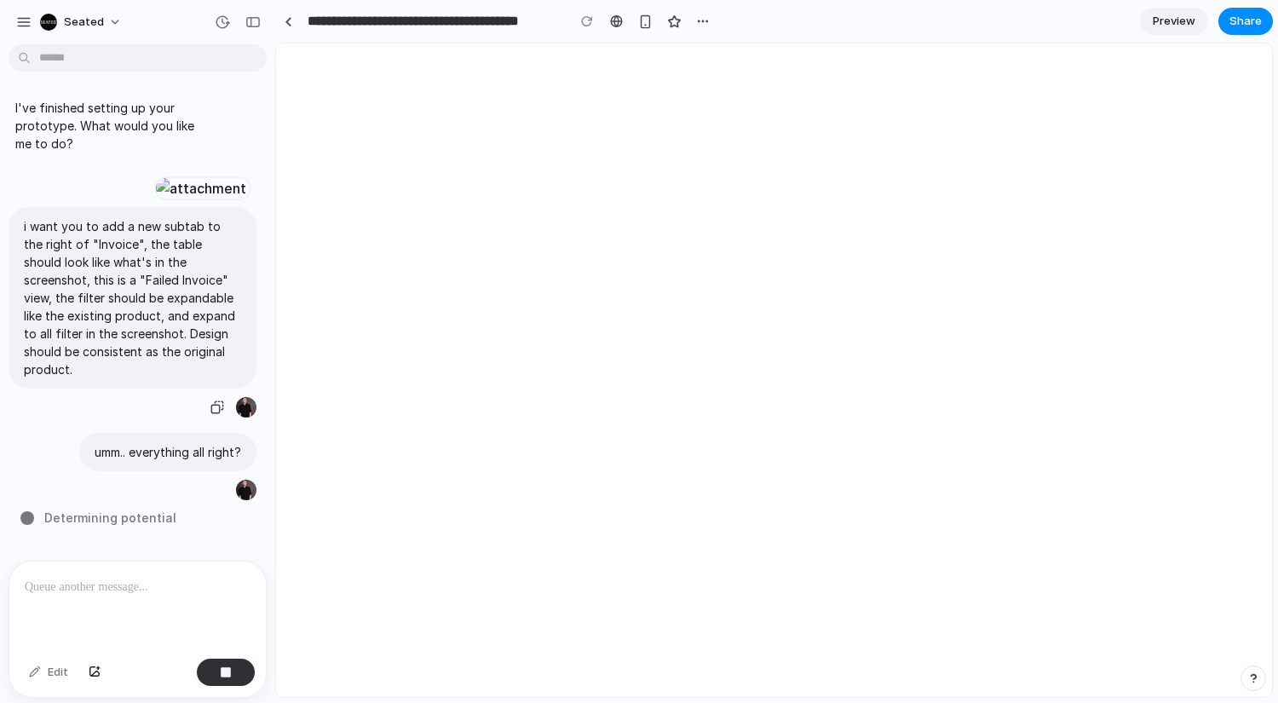
scroll to position [94, 0]
type input "**********"
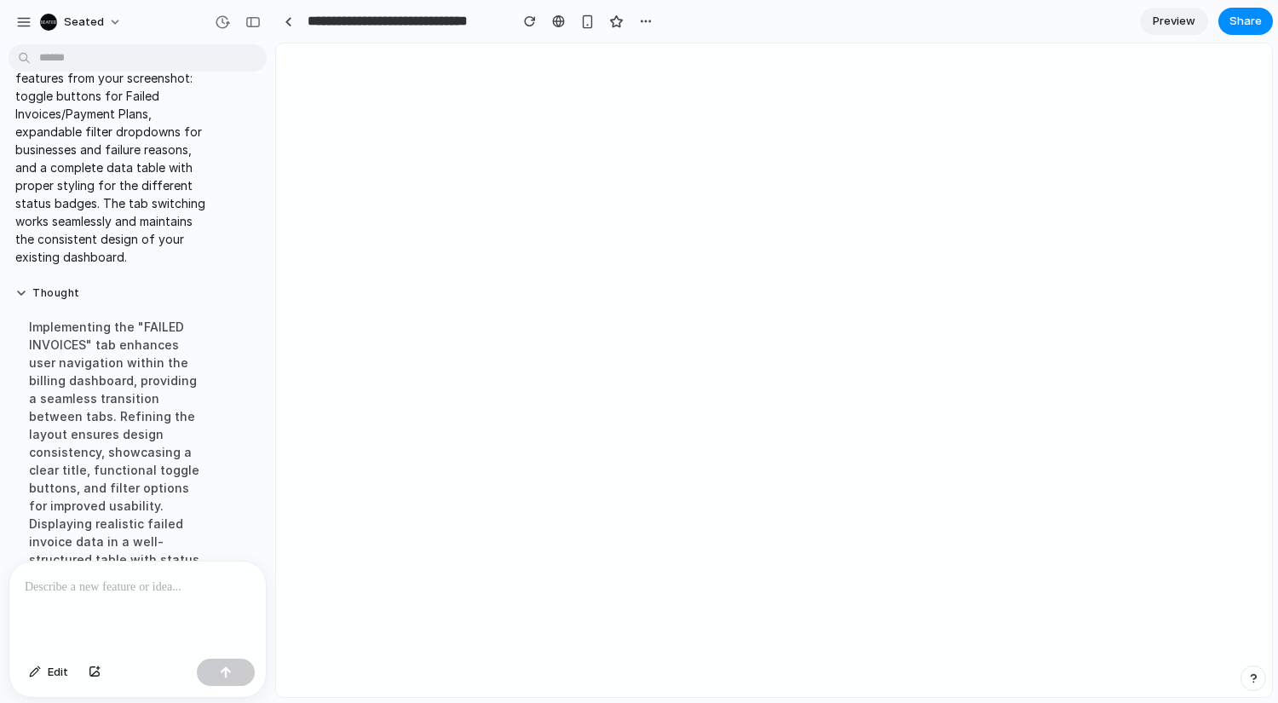
scroll to position [1159, 0]
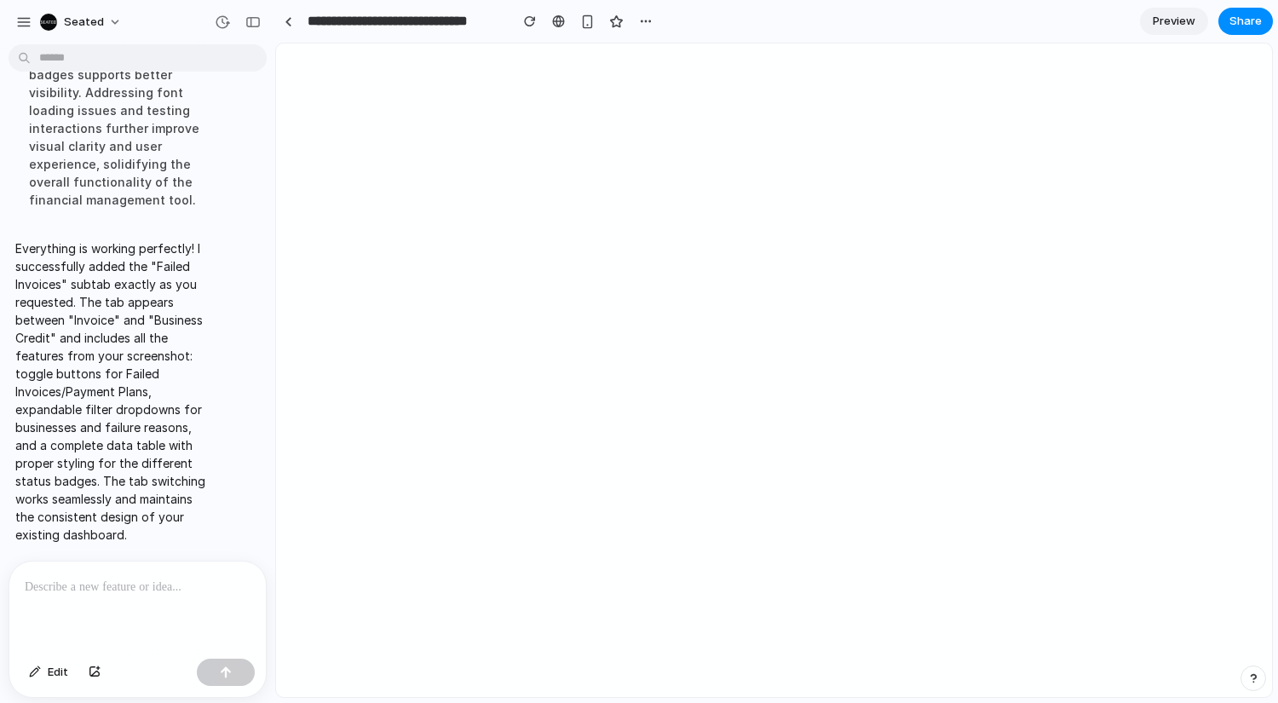
click at [1187, 26] on span "Preview" at bounding box center [1174, 21] width 43 height 17
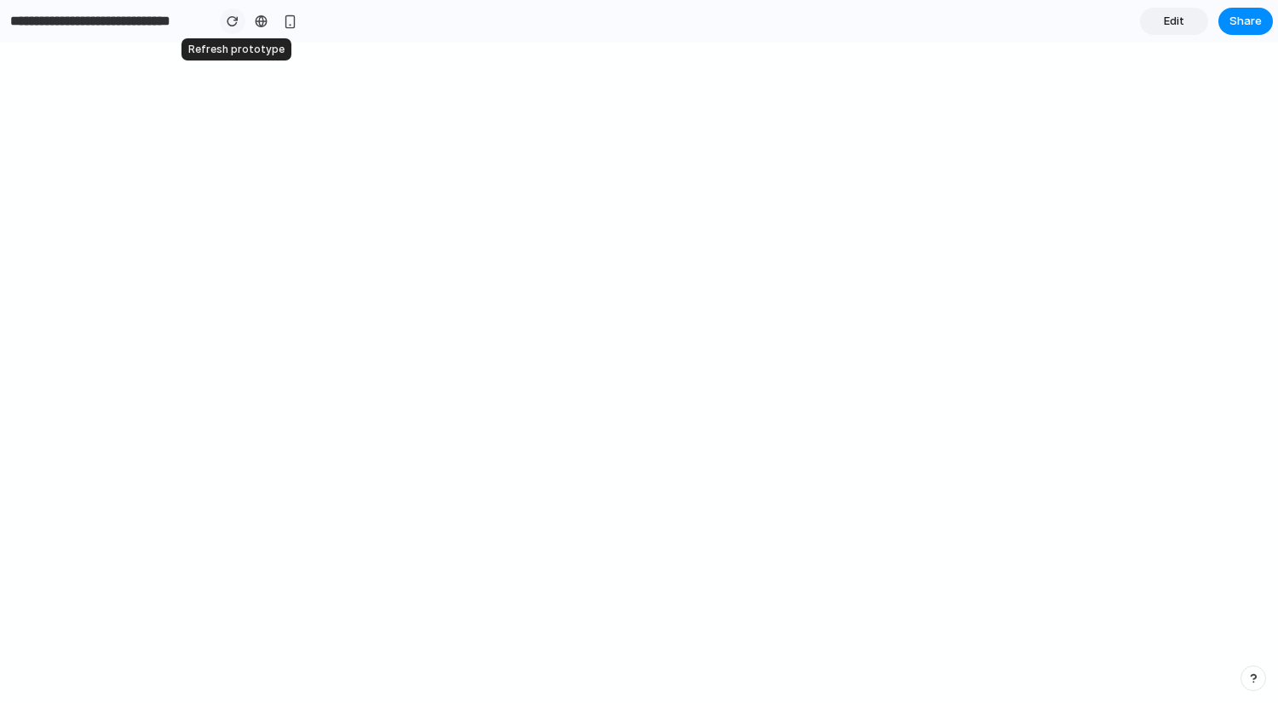
click at [233, 25] on div "button" at bounding box center [233, 21] width 12 height 12
click at [1165, 22] on span "Edit" at bounding box center [1174, 21] width 20 height 17
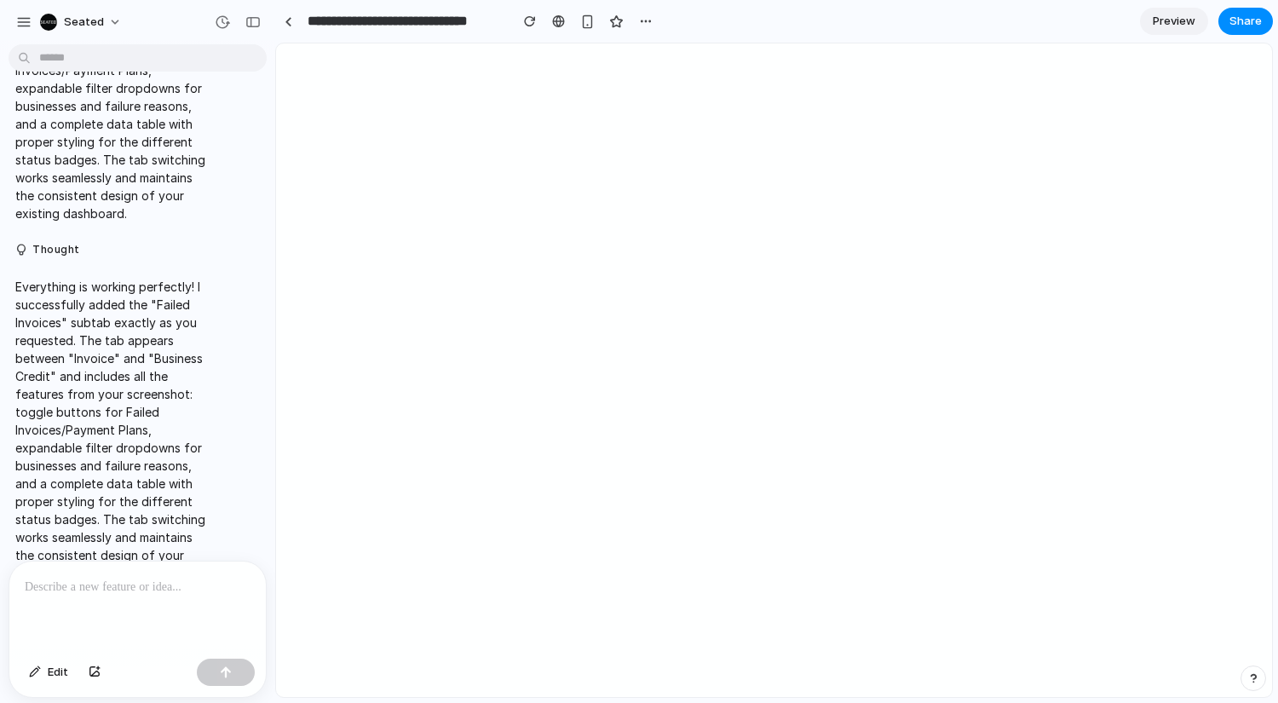
scroll to position [756, 0]
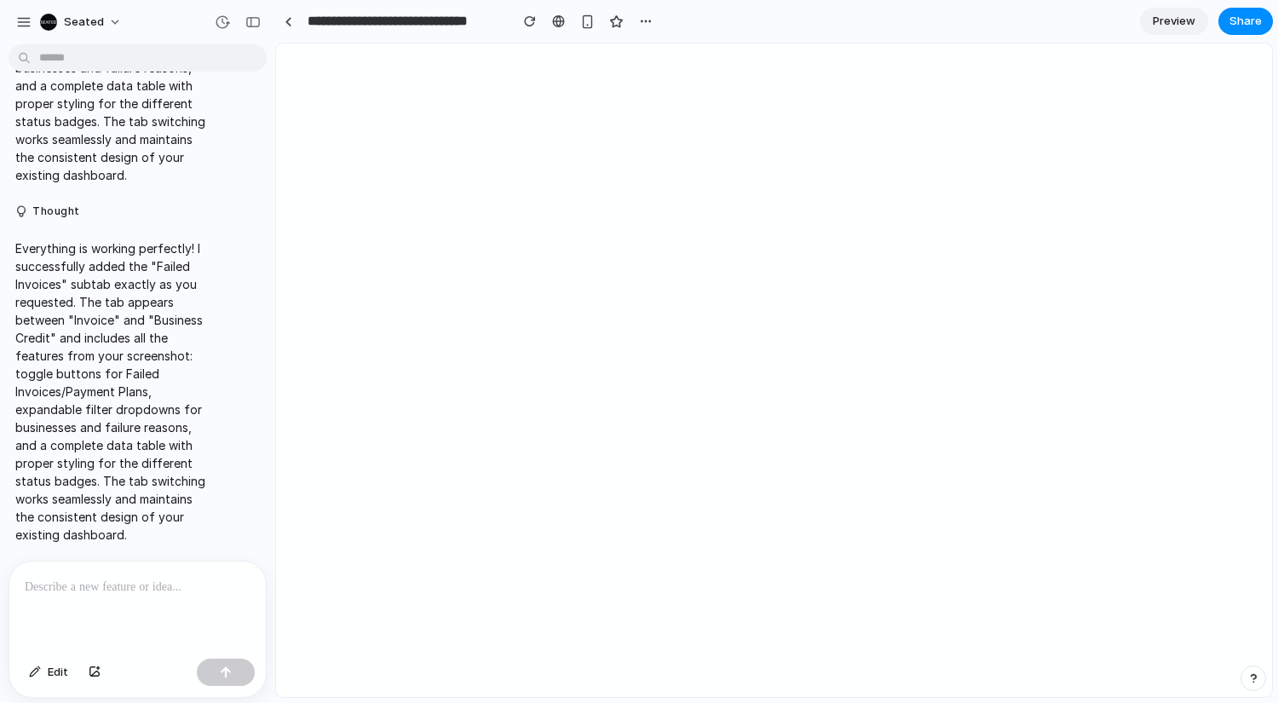
click at [107, 612] on div at bounding box center [137, 607] width 256 height 90
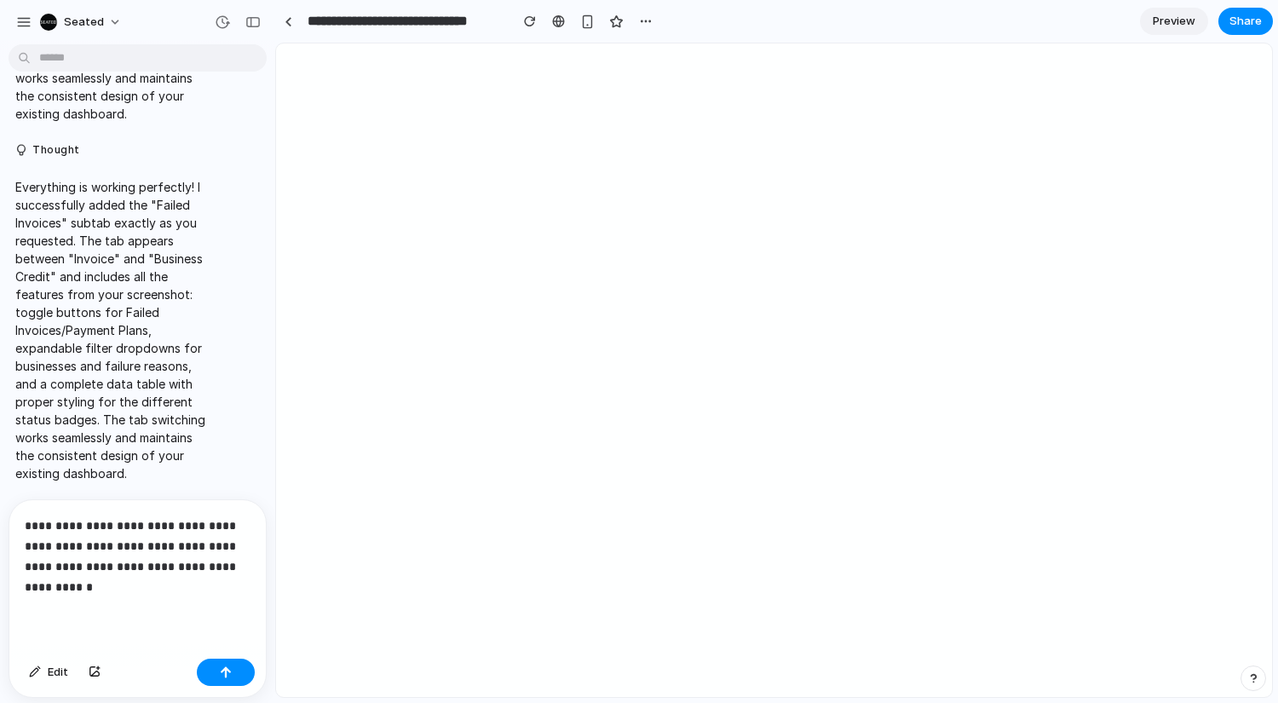
scroll to position [817, 0]
drag, startPoint x: 230, startPoint y: 664, endPoint x: 210, endPoint y: 561, distance: 105.0
click at [210, 561] on div "**********" at bounding box center [137, 598] width 256 height 197
click at [207, 586] on p "**********" at bounding box center [138, 557] width 226 height 82
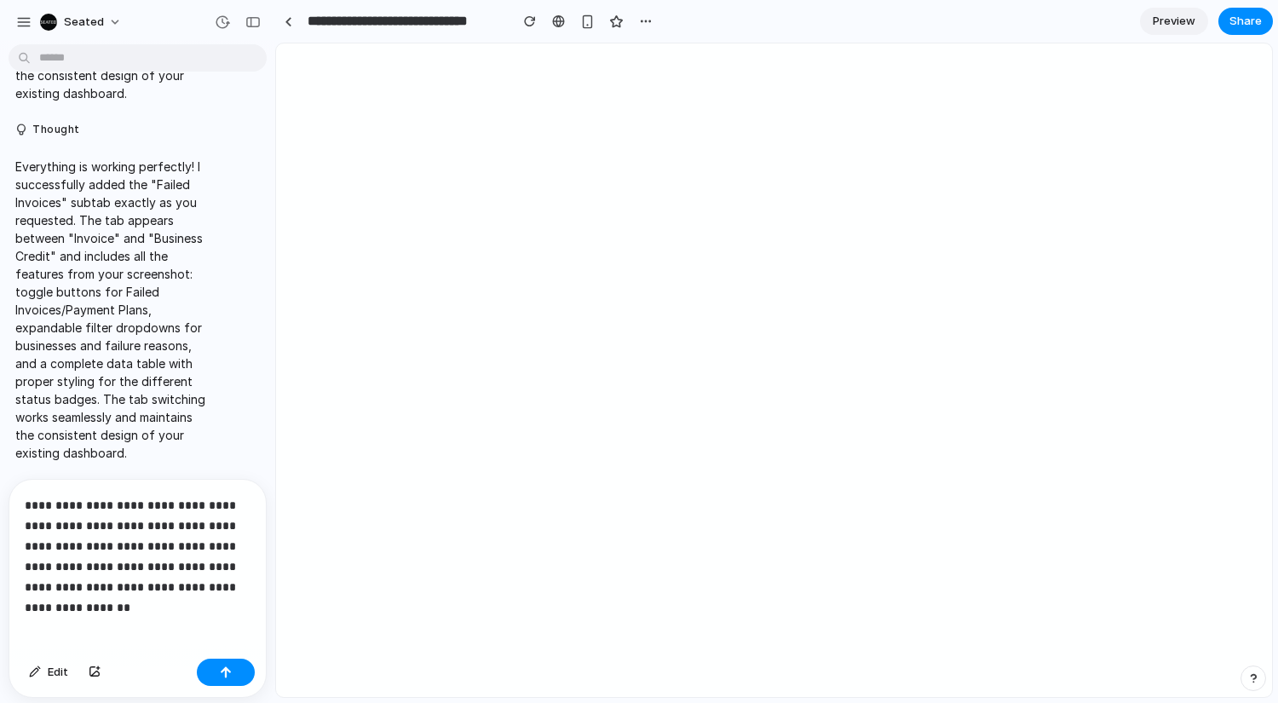
scroll to position [858, 0]
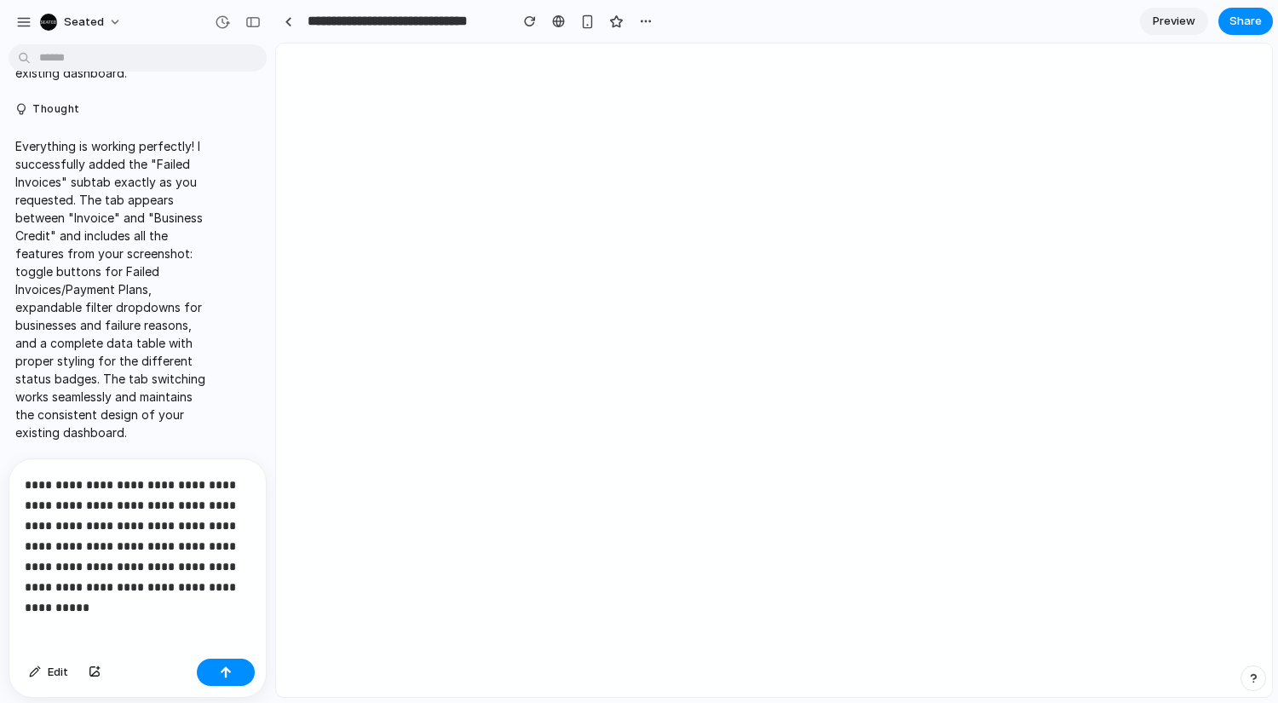
click at [206, 609] on div "**********" at bounding box center [137, 555] width 256 height 193
click at [230, 677] on div "button" at bounding box center [226, 672] width 12 height 12
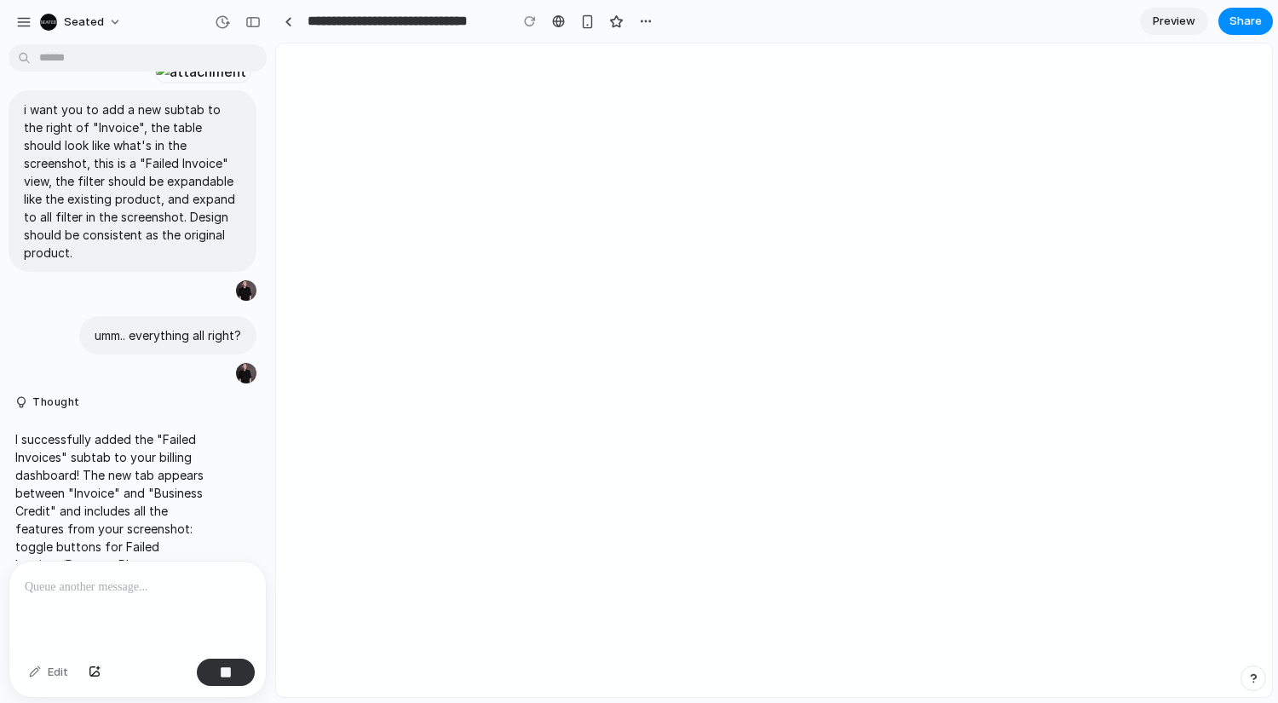
scroll to position [0, 0]
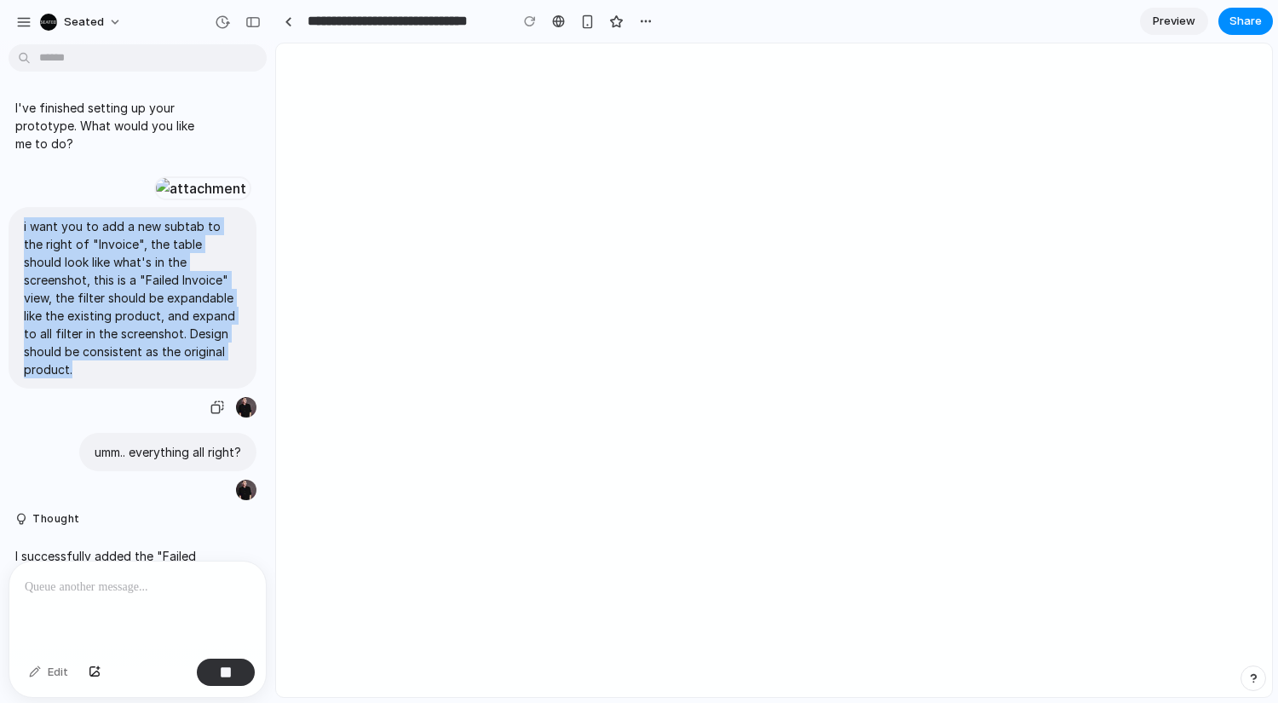
drag, startPoint x: 24, startPoint y: 349, endPoint x: 223, endPoint y: 481, distance: 239.2
click at [223, 378] on p "i want you to add a new subtab to the right of "Invoice", the table should look…" at bounding box center [132, 297] width 217 height 161
copy p "i want you to add a new subtab to the right of "Invoice", the table should look…"
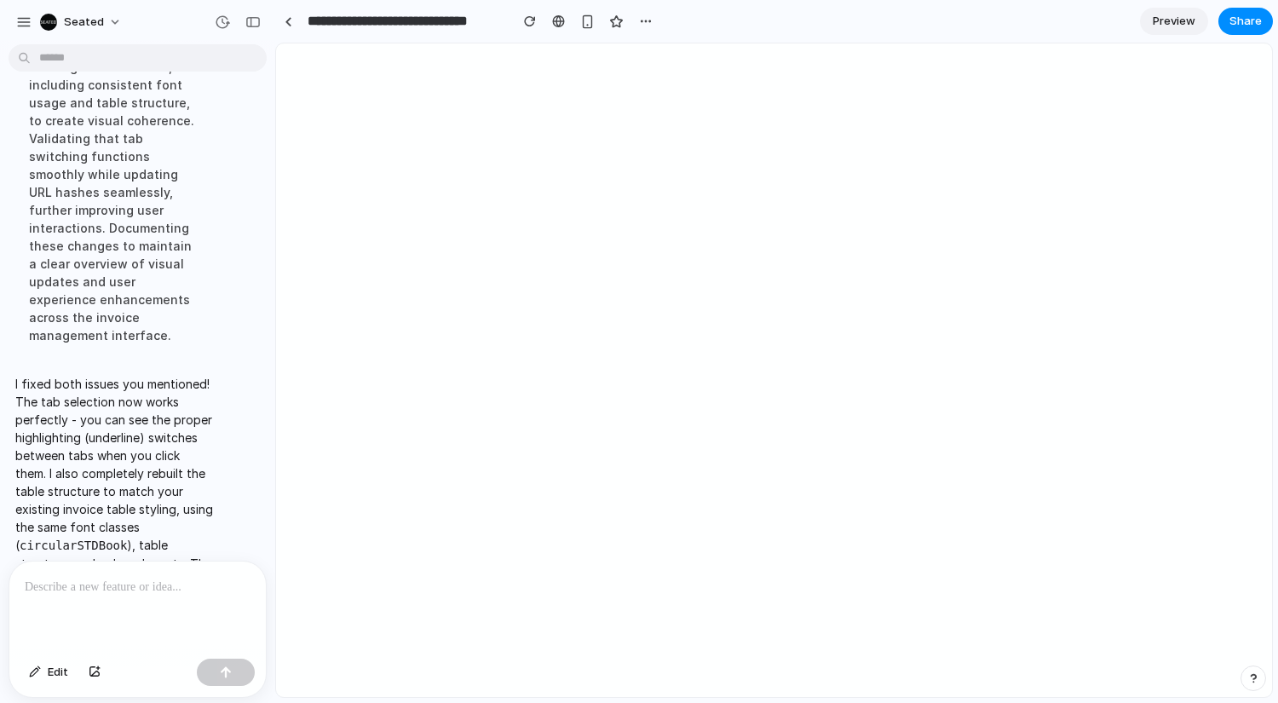
scroll to position [1674, 0]
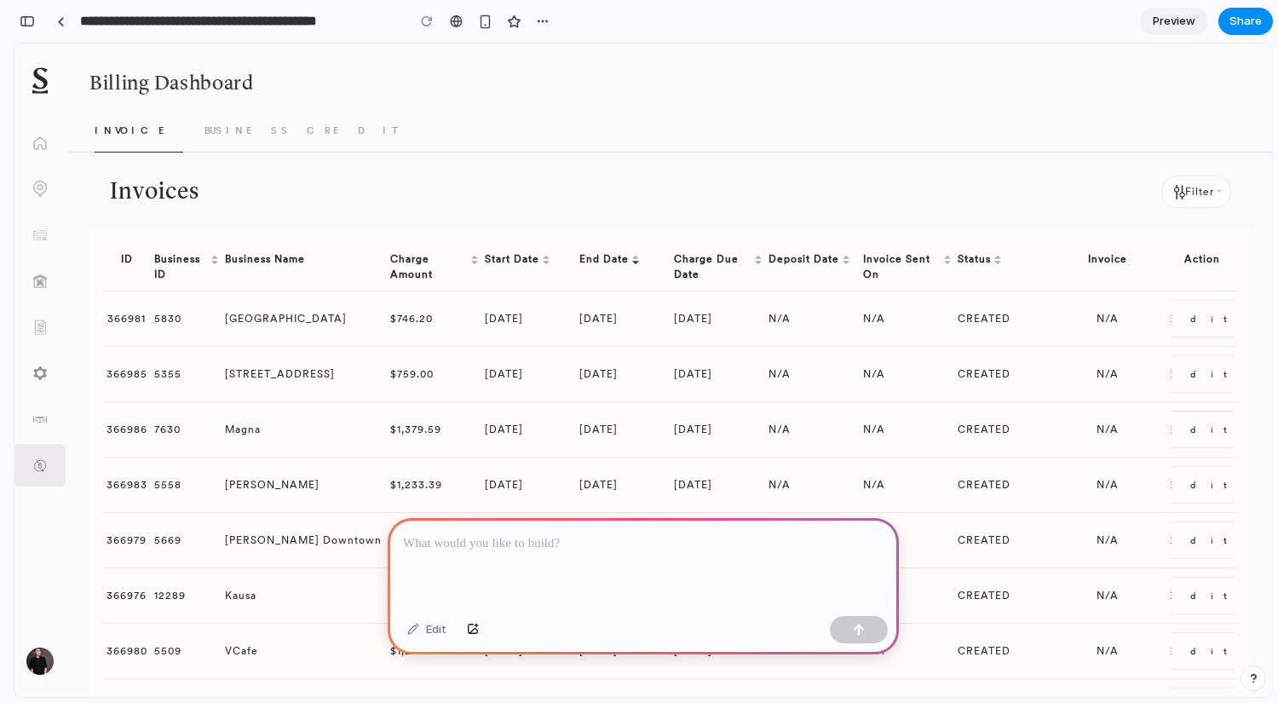
click at [526, 573] on div at bounding box center [643, 563] width 511 height 91
paste div
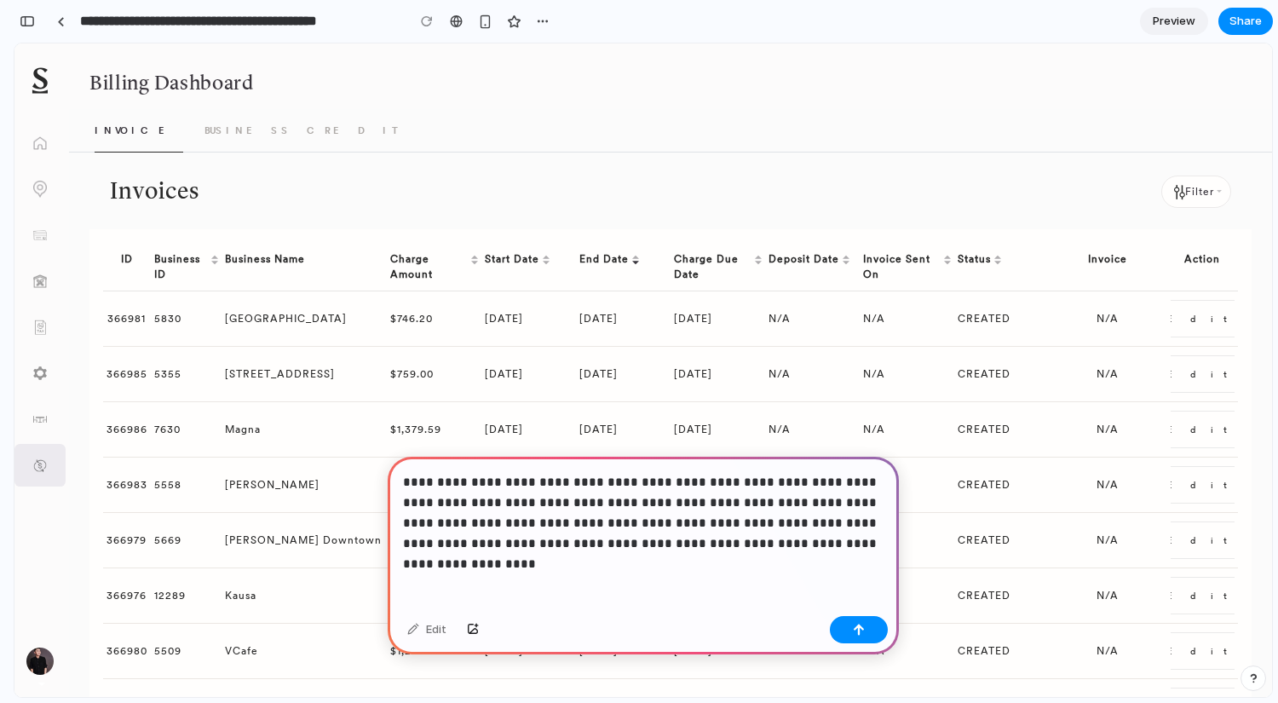
click at [442, 539] on p "**********" at bounding box center [643, 513] width 481 height 82
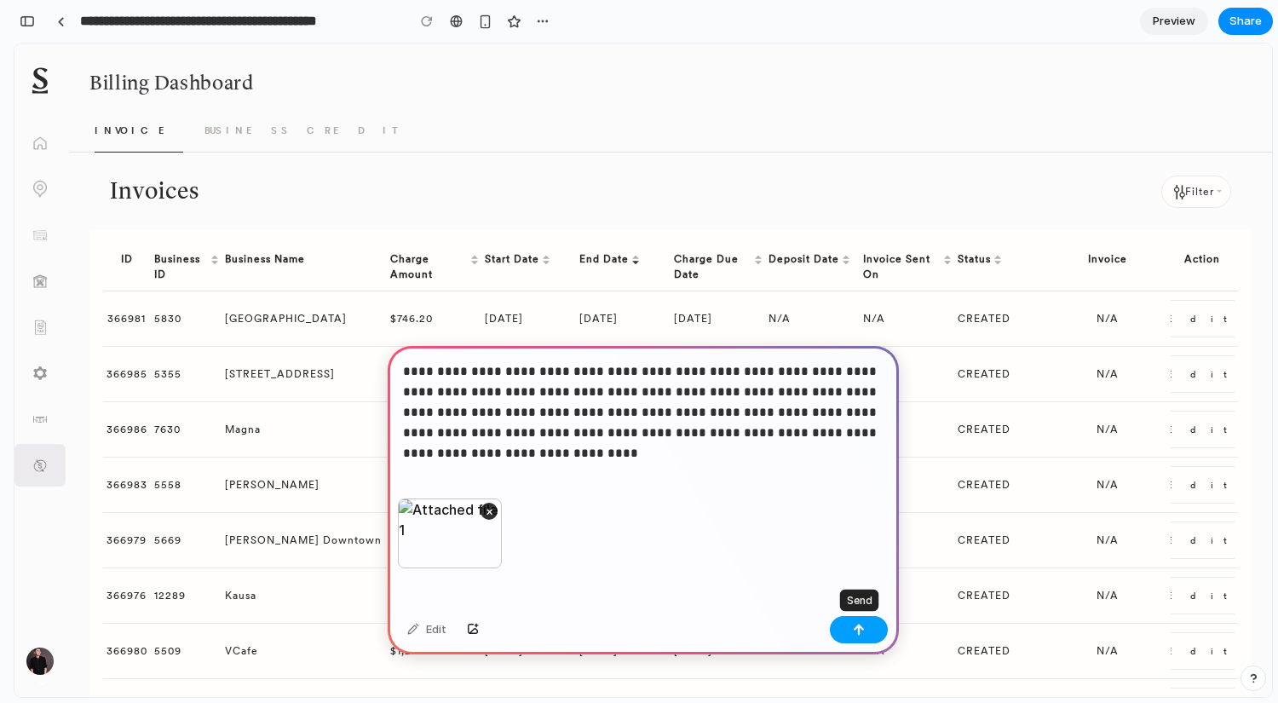
click at [864, 624] on div "button" at bounding box center [859, 630] width 12 height 12
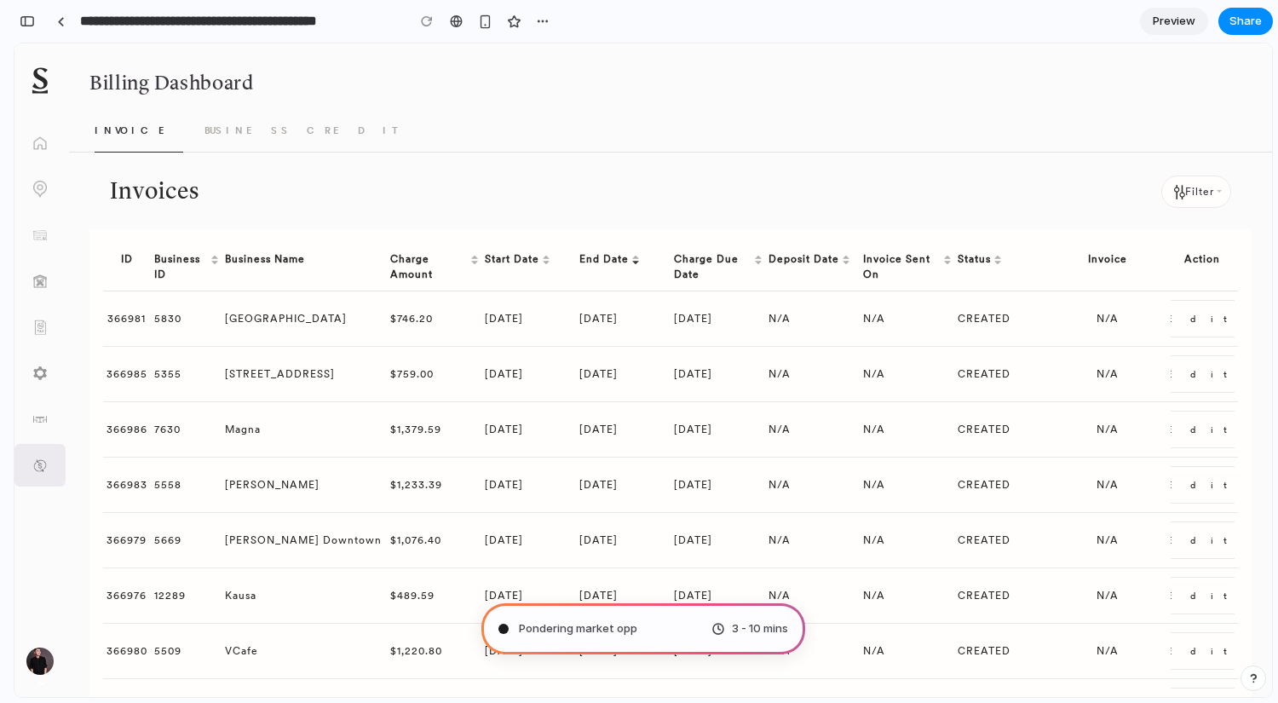
scroll to position [25, 0]
click at [32, 24] on div "button" at bounding box center [27, 21] width 15 height 12
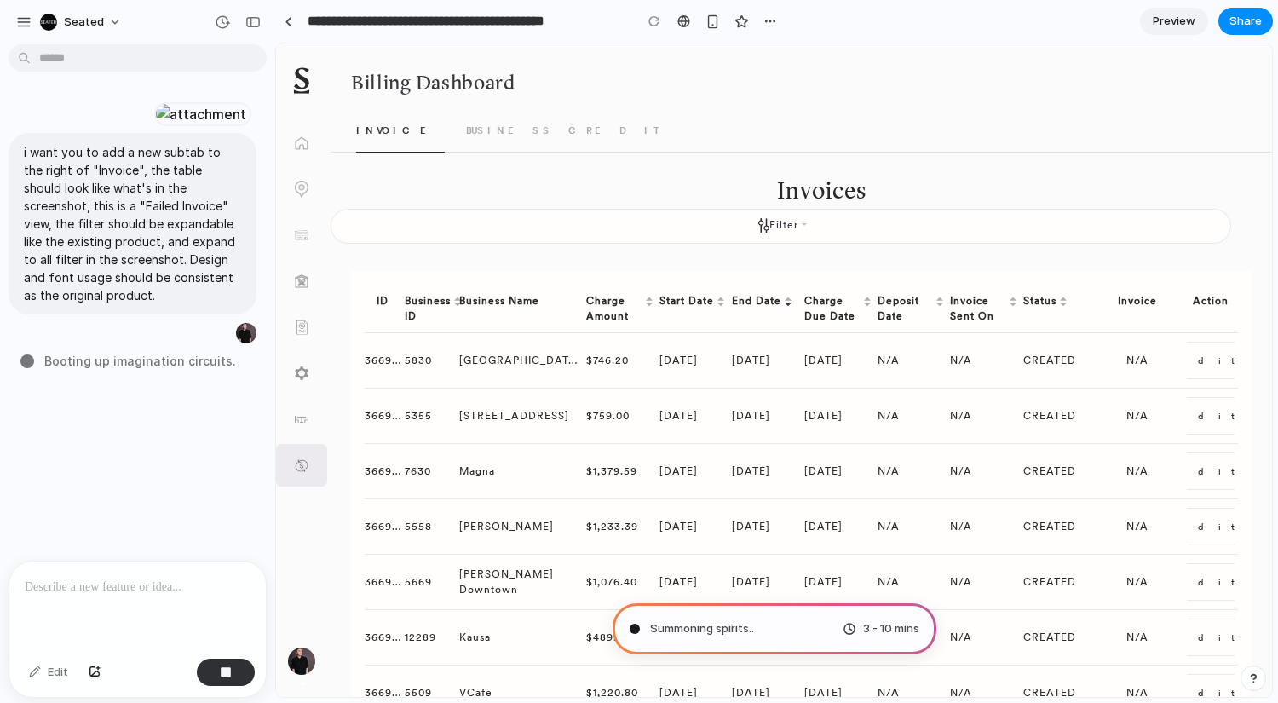
scroll to position [0, 0]
click at [466, 131] on link "BUSINESS CREDIT" at bounding box center [565, 130] width 198 height 43
type input "**********"
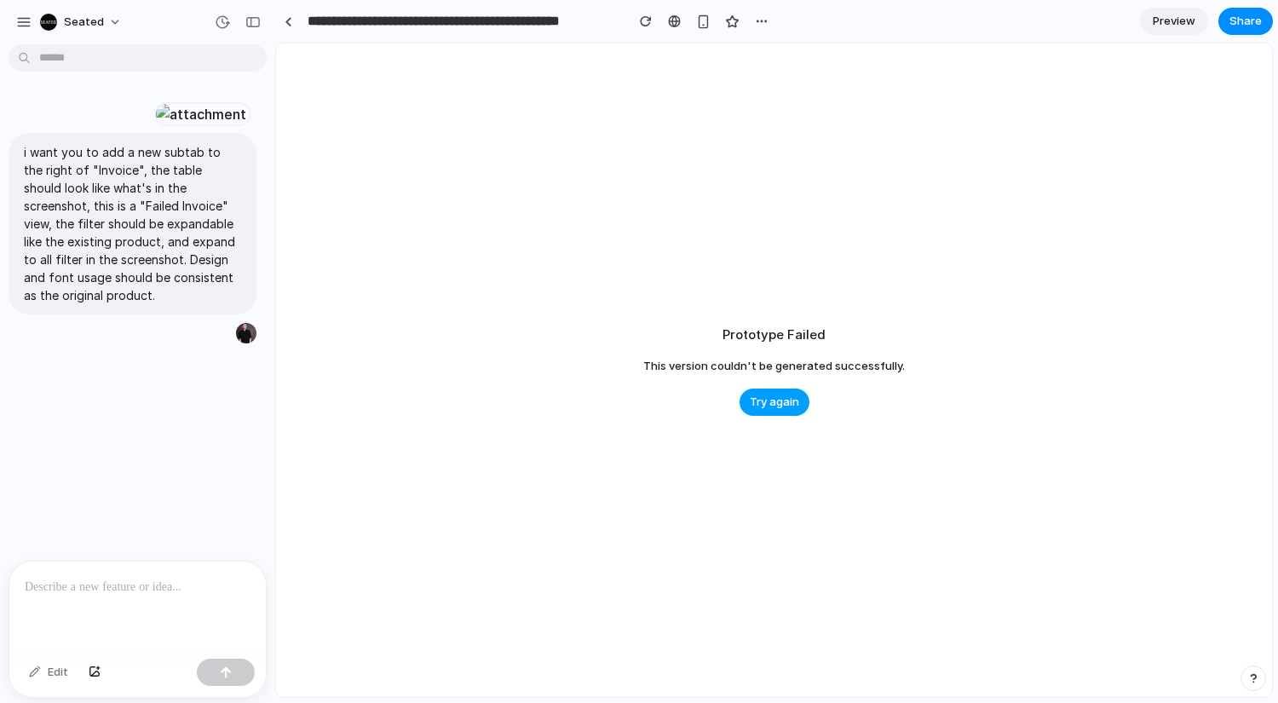
click at [775, 399] on span "Try again" at bounding box center [774, 402] width 49 height 17
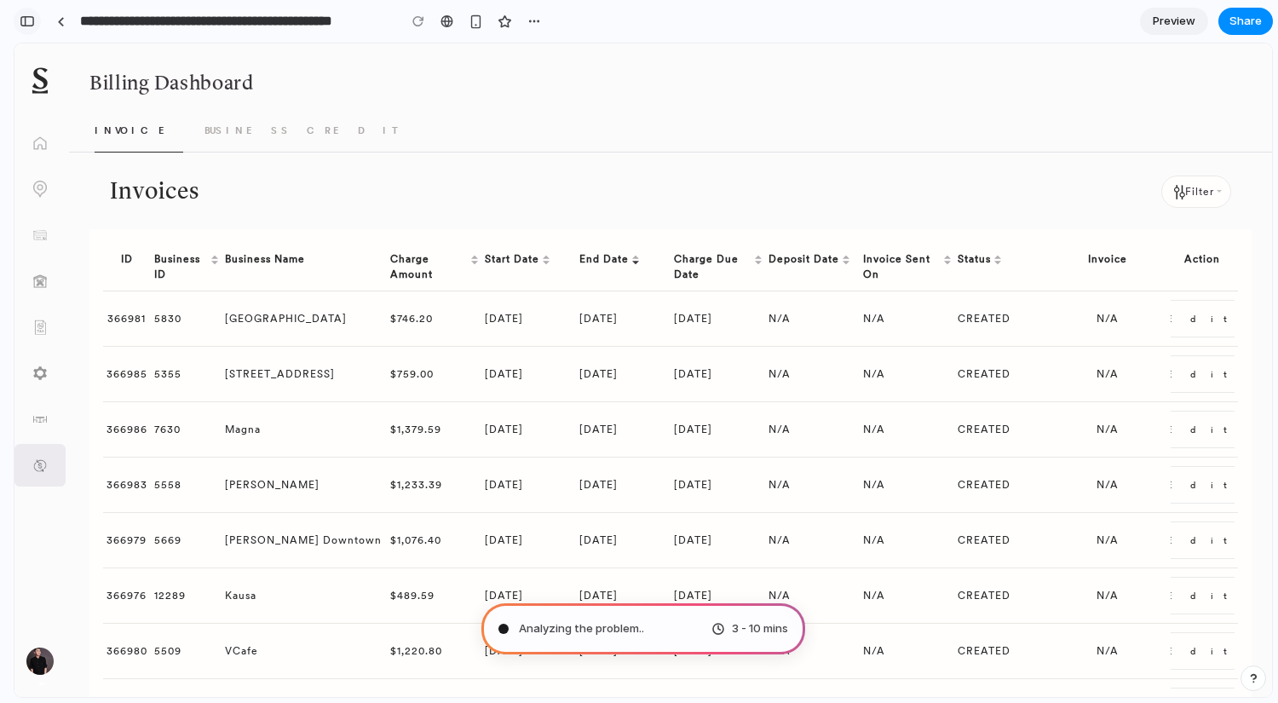
click at [30, 13] on button "button" at bounding box center [27, 21] width 27 height 27
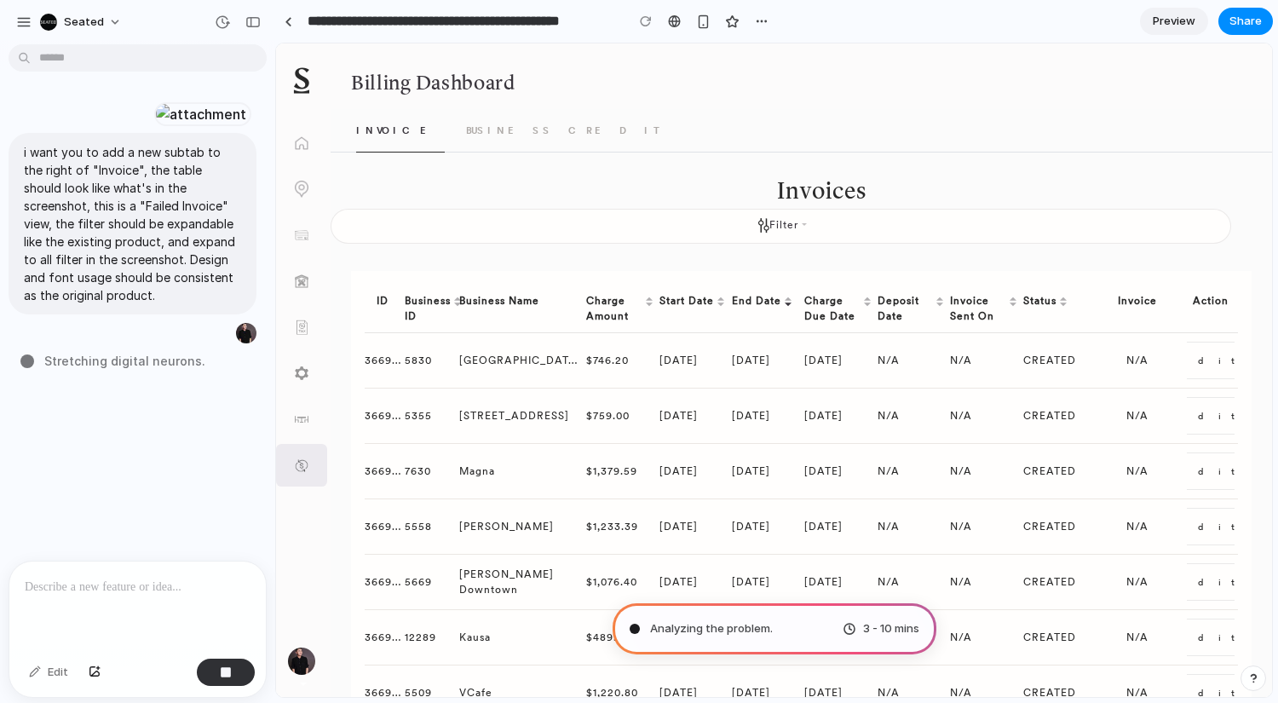
click at [513, 121] on link "BUSINESS CREDIT" at bounding box center [565, 130] width 198 height 43
